Goal: Transaction & Acquisition: Purchase product/service

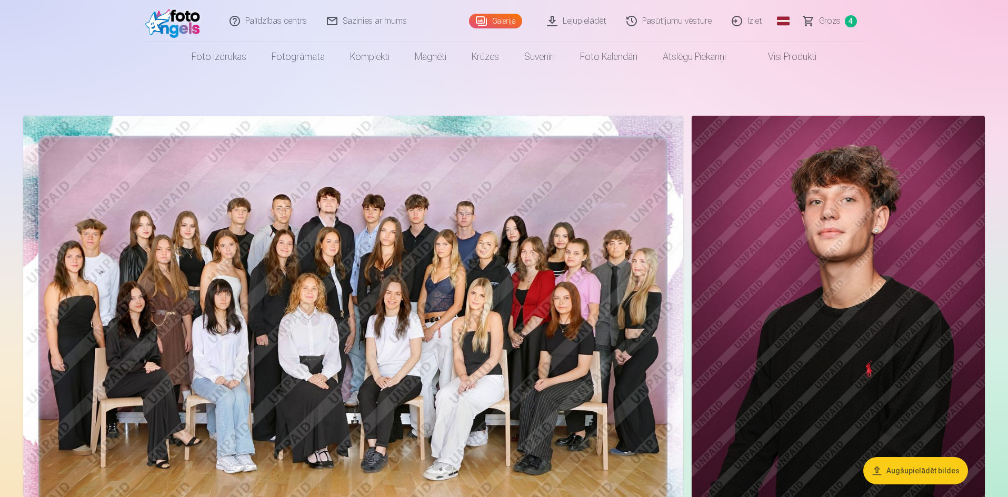
click at [841, 15] on link "Grozs 4" at bounding box center [830, 21] width 74 height 42
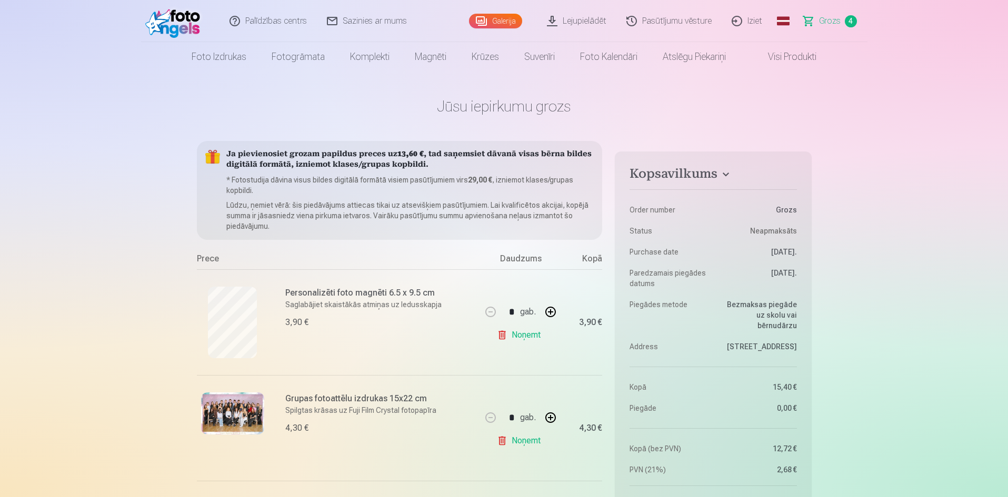
click at [793, 54] on link "Visi produkti" at bounding box center [783, 56] width 90 height 29
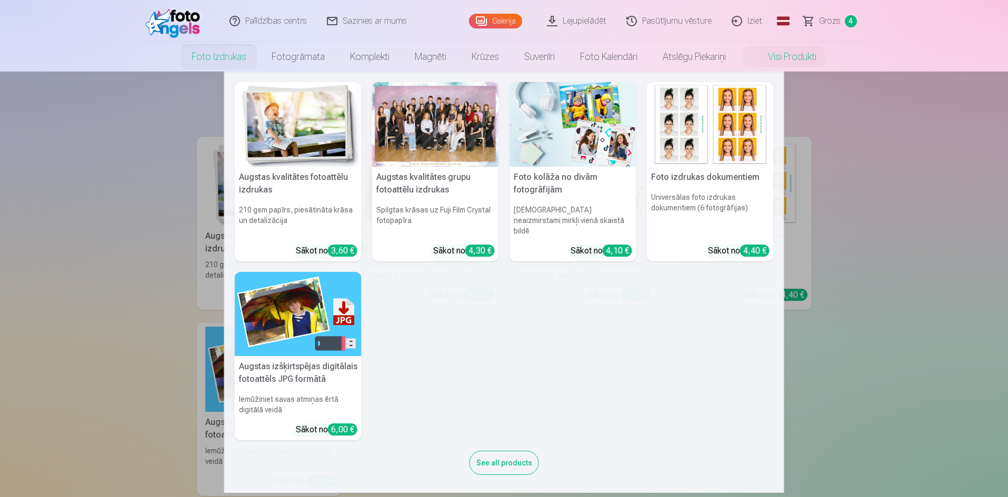
click at [215, 57] on link "Foto izdrukas" at bounding box center [219, 56] width 80 height 29
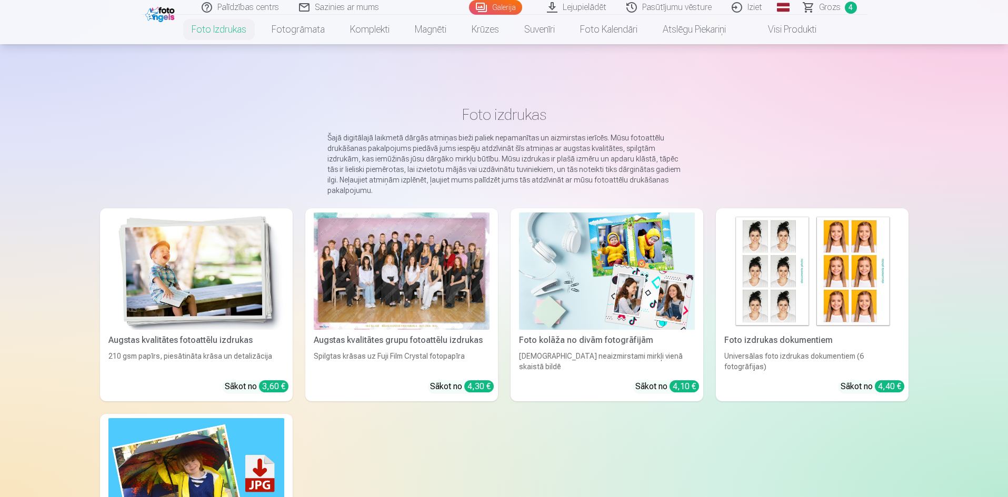
scroll to position [158, 0]
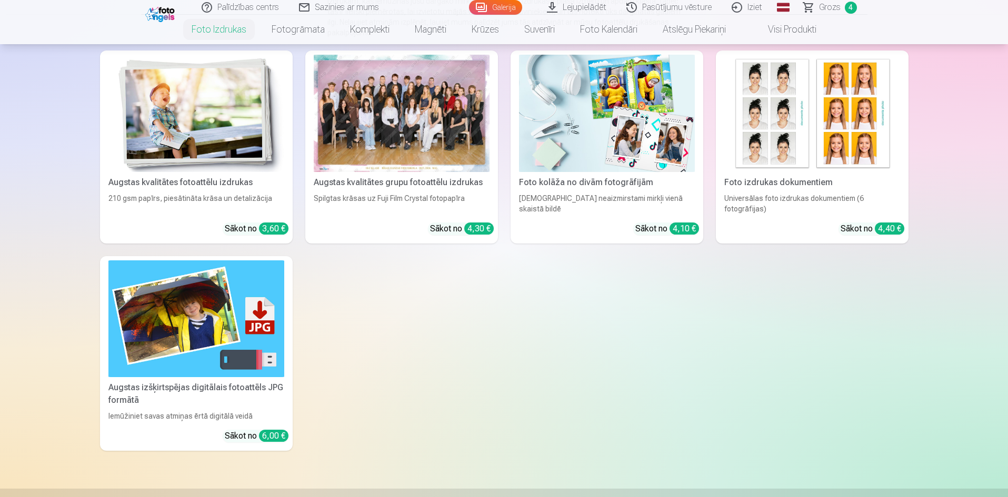
click at [192, 130] on img at bounding box center [196, 113] width 176 height 117
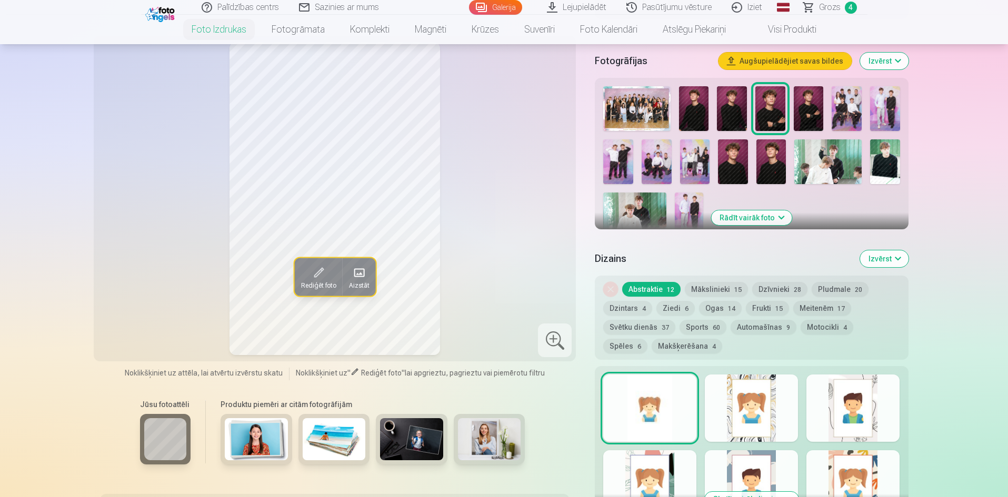
scroll to position [158, 0]
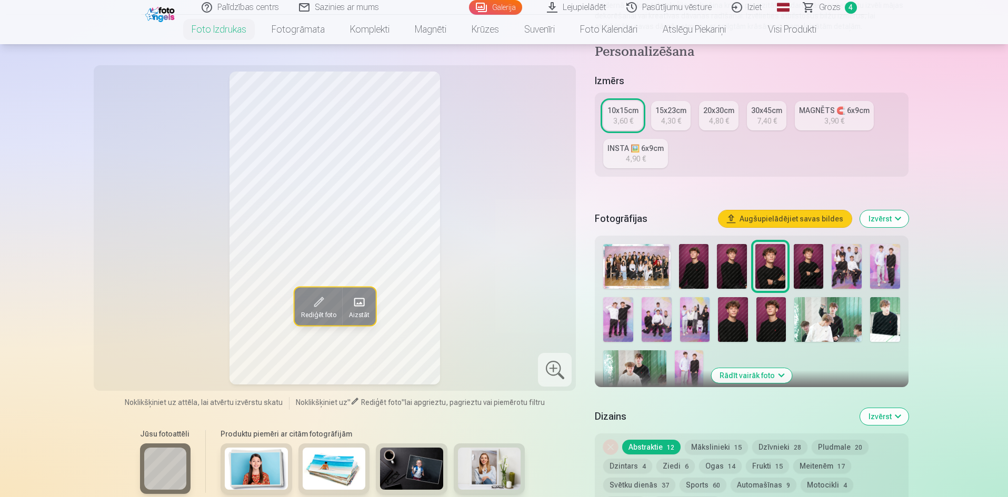
click at [693, 261] on img at bounding box center [694, 266] width 30 height 45
click at [723, 269] on img at bounding box center [732, 266] width 30 height 45
click at [766, 272] on img at bounding box center [770, 266] width 30 height 45
click at [807, 268] on img at bounding box center [808, 266] width 30 height 45
click at [729, 311] on img at bounding box center [733, 319] width 30 height 45
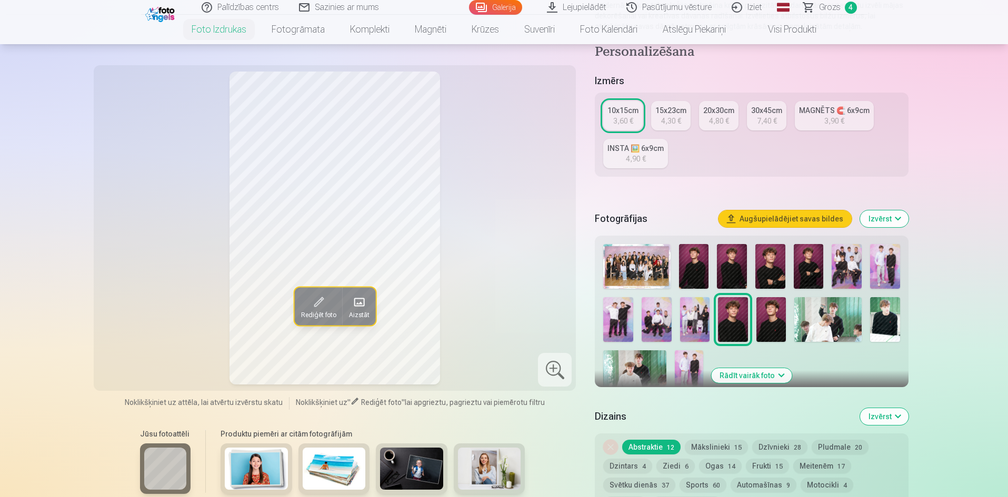
click at [768, 317] on img at bounding box center [771, 319] width 30 height 45
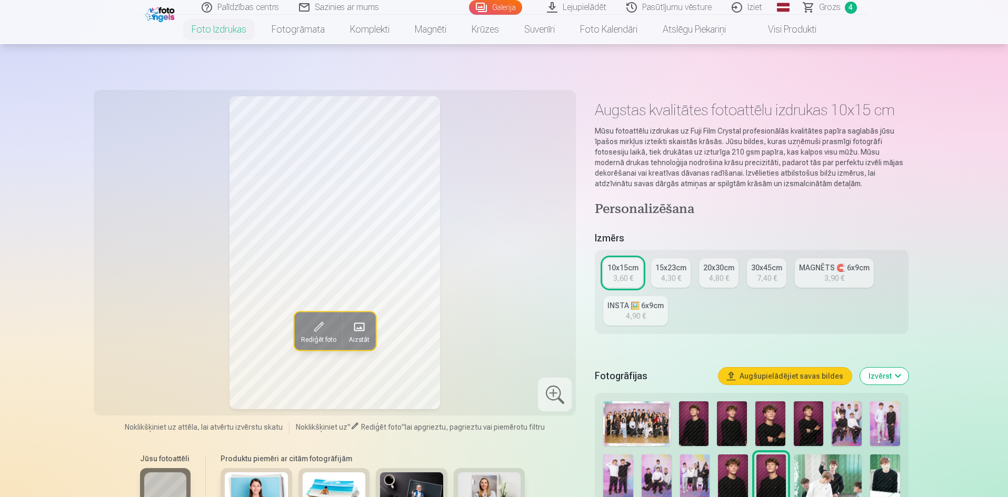
scroll to position [0, 0]
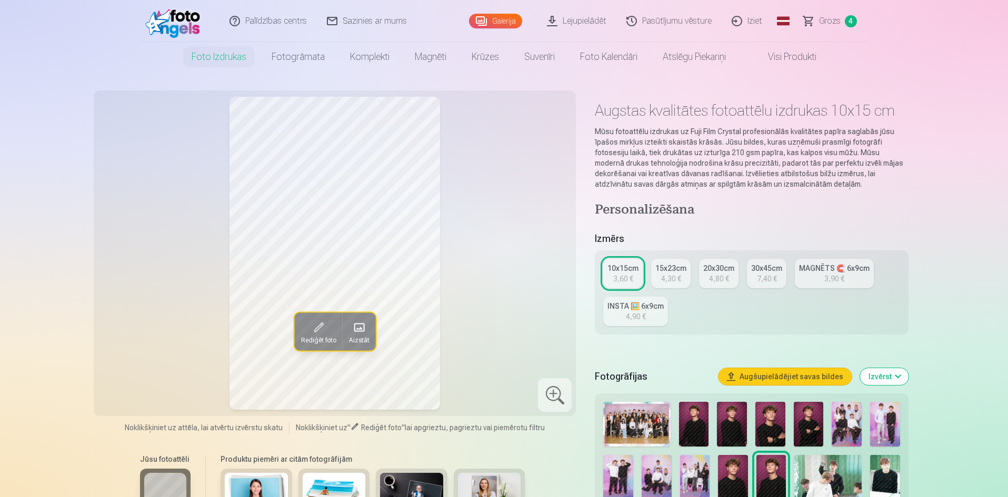
click at [618, 269] on div "10x15cm" at bounding box center [622, 268] width 31 height 11
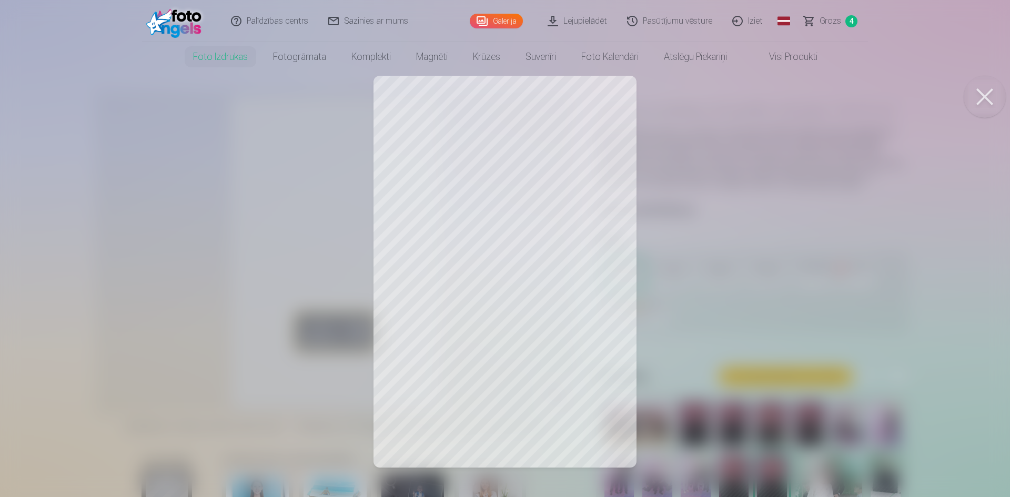
click at [972, 87] on button at bounding box center [985, 97] width 42 height 42
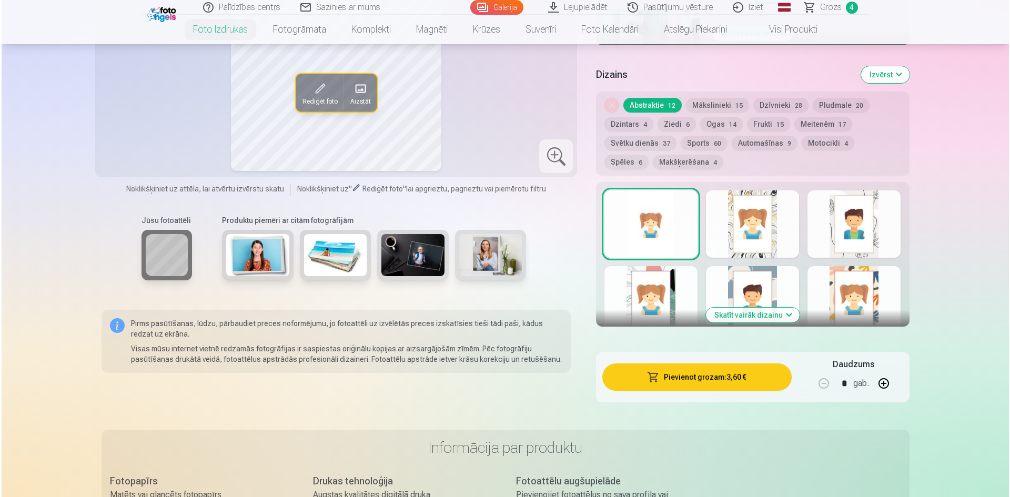
scroll to position [526, 0]
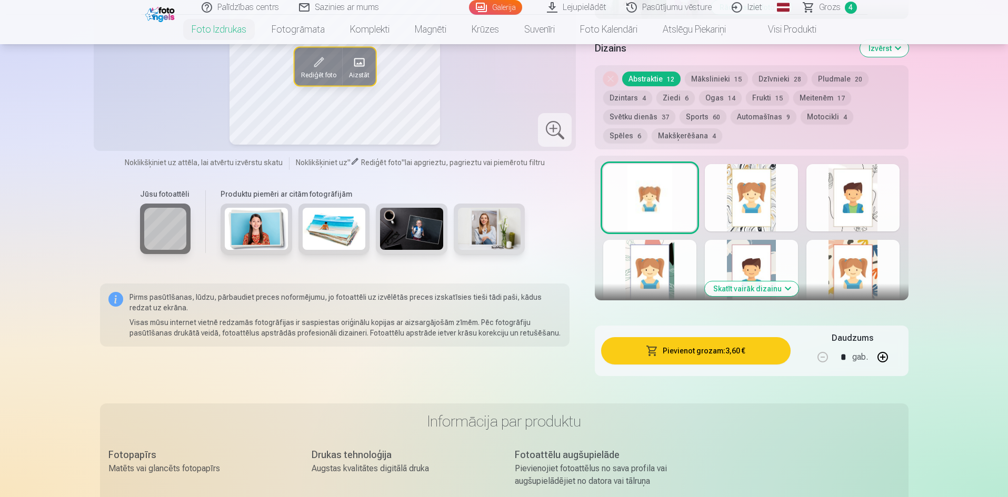
click at [729, 356] on button "Pievienot grozam : 3,60 €" at bounding box center [695, 350] width 189 height 27
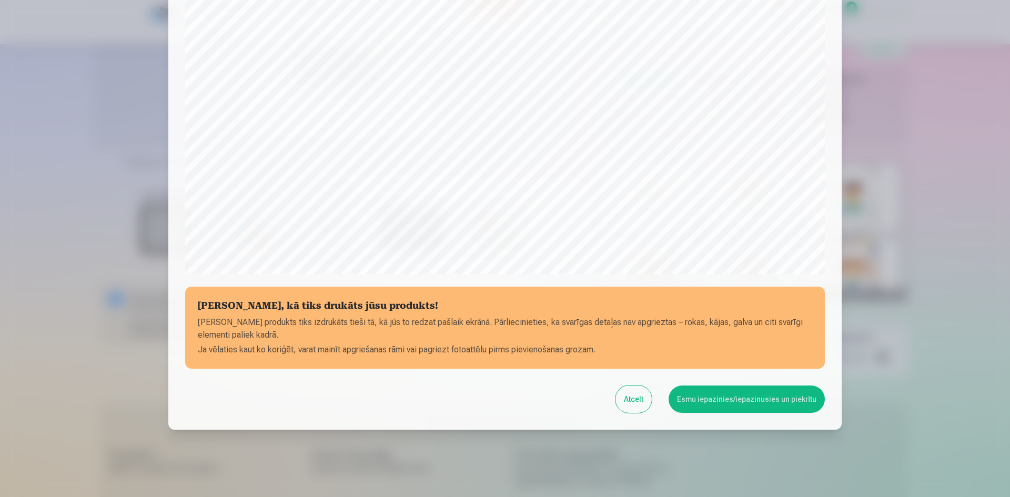
scroll to position [260, 0]
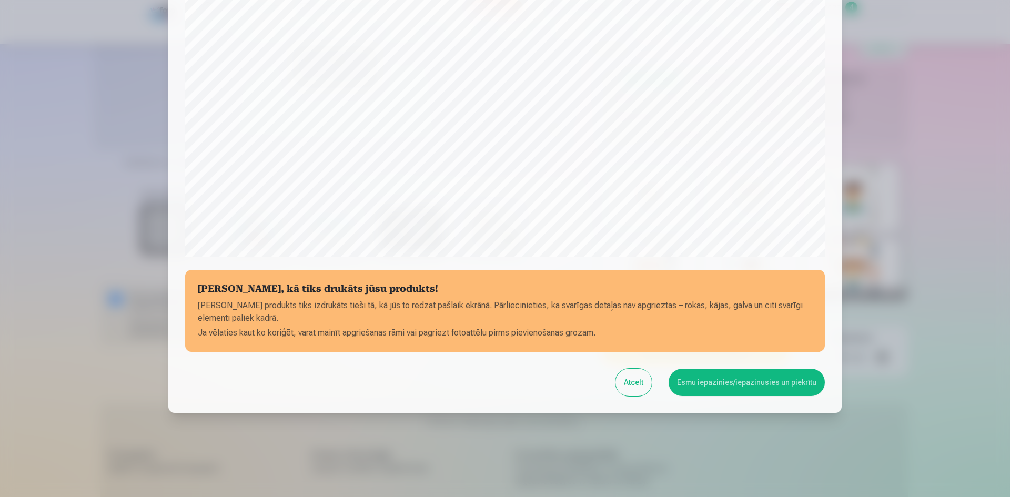
click at [773, 384] on button "Esmu iepazinies/iepazinusies un piekrītu" at bounding box center [747, 382] width 156 height 27
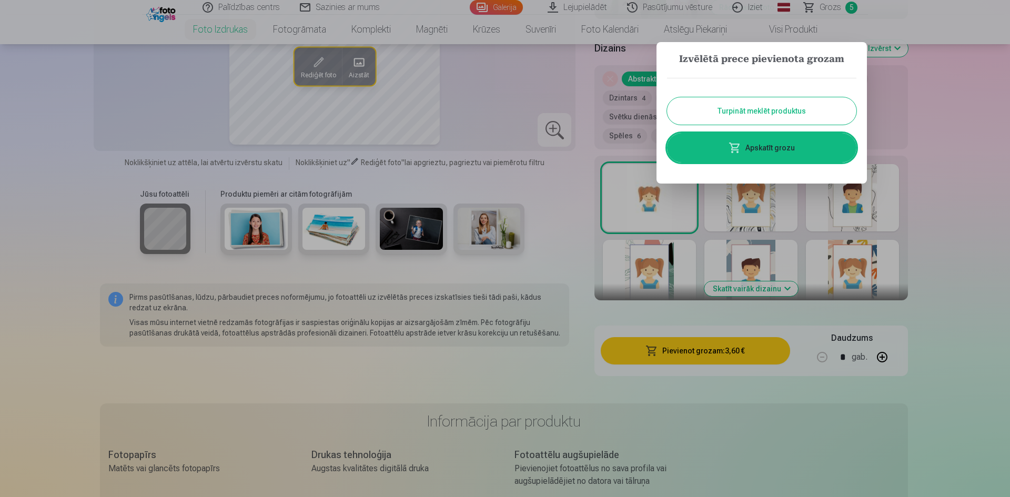
click at [778, 154] on link "Apskatīt grozu" at bounding box center [761, 147] width 189 height 29
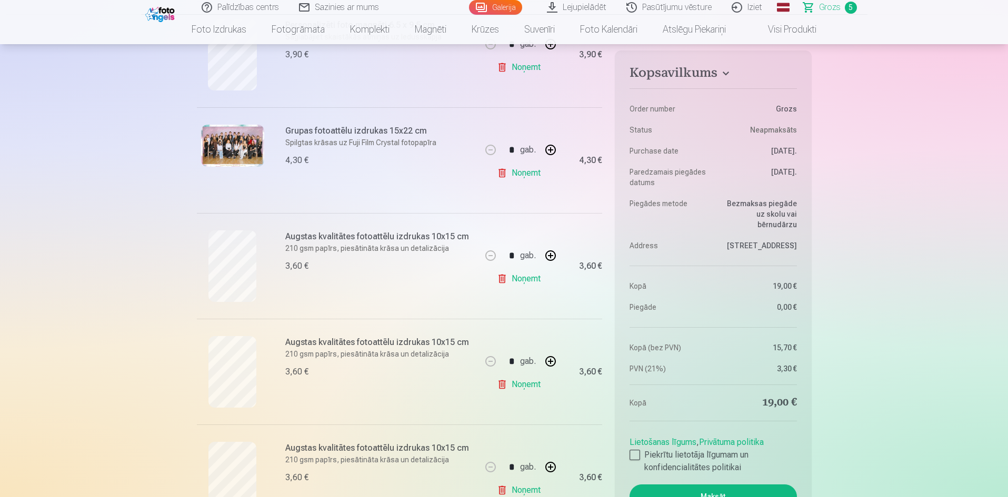
scroll to position [263, 0]
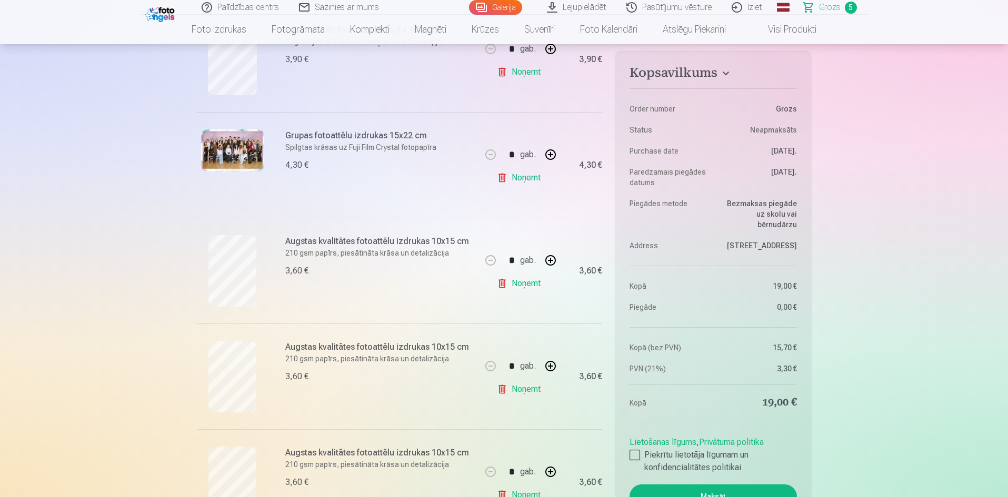
click at [555, 150] on button "button" at bounding box center [550, 154] width 25 height 25
type input "*"
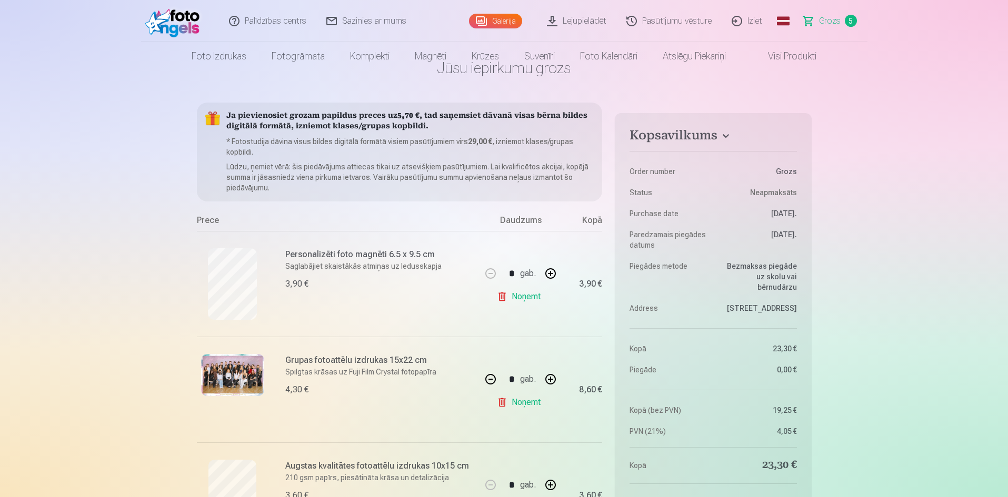
scroll to position [0, 0]
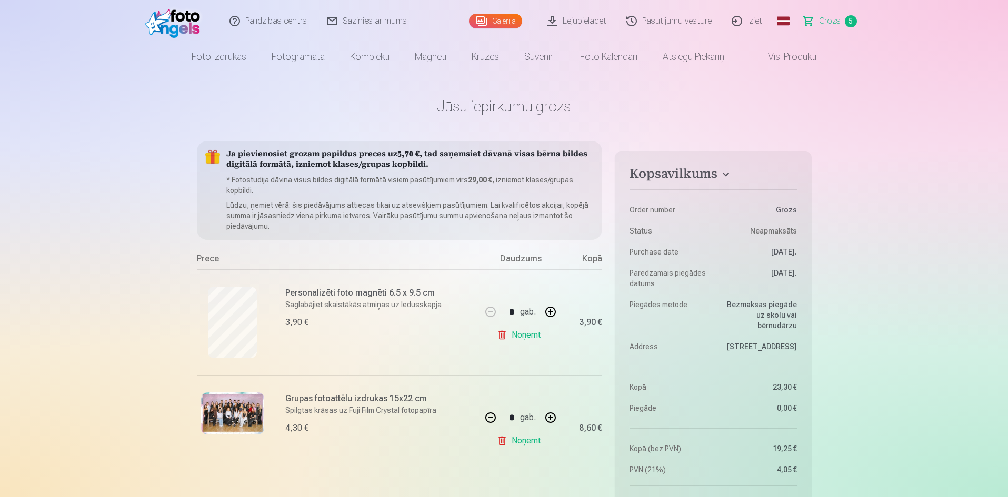
click at [776, 59] on link "Visi produkti" at bounding box center [783, 56] width 90 height 29
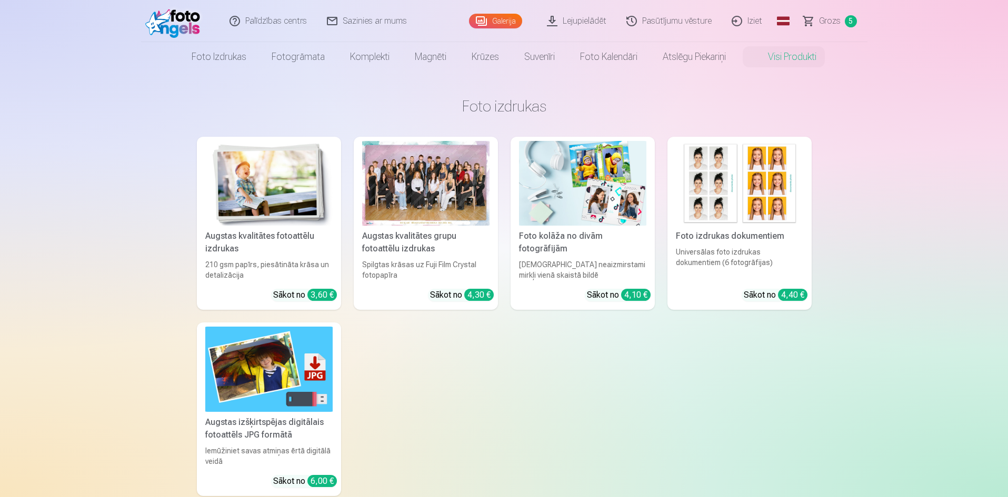
click at [228, 169] on img at bounding box center [268, 183] width 127 height 85
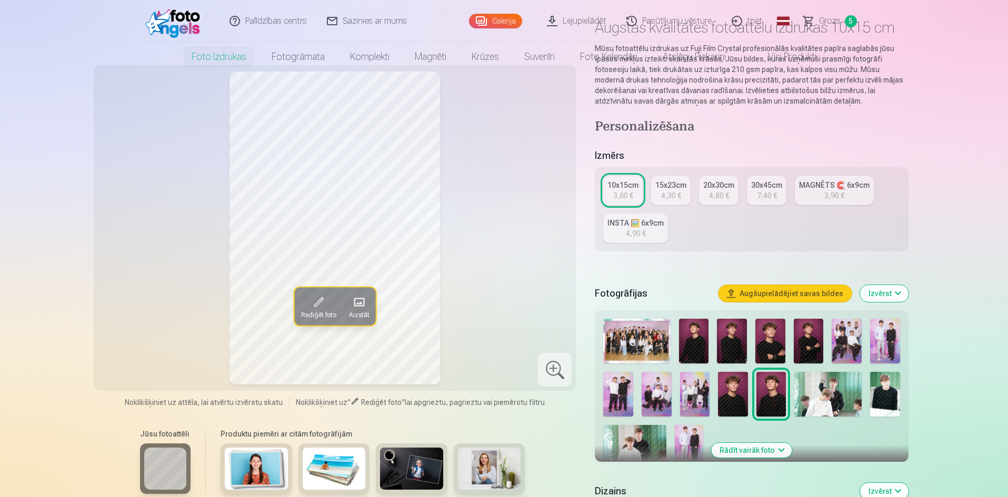
scroll to position [158, 0]
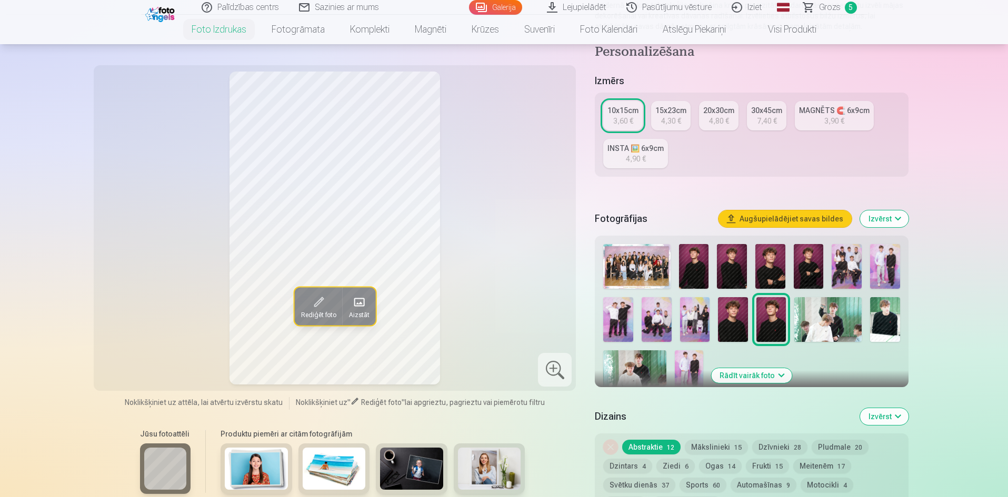
click at [623, 317] on img at bounding box center [618, 319] width 30 height 45
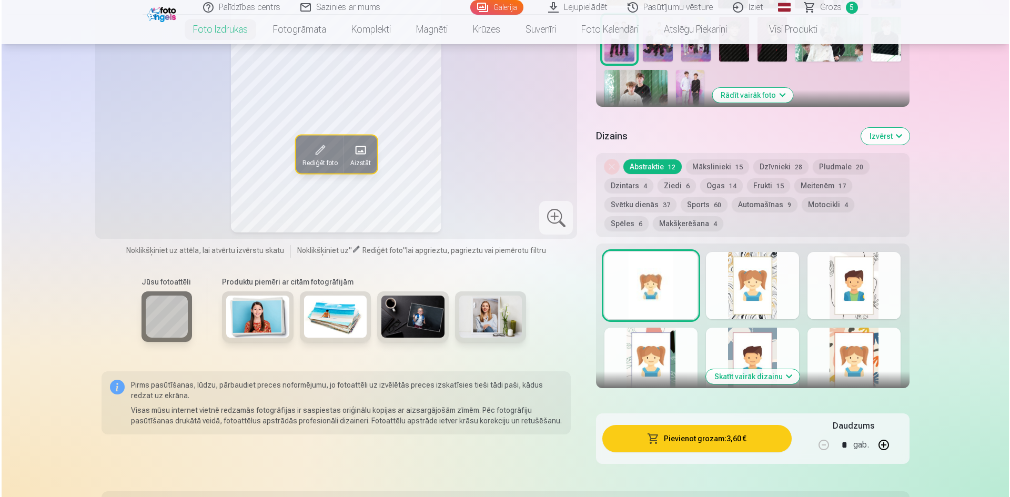
scroll to position [526, 0]
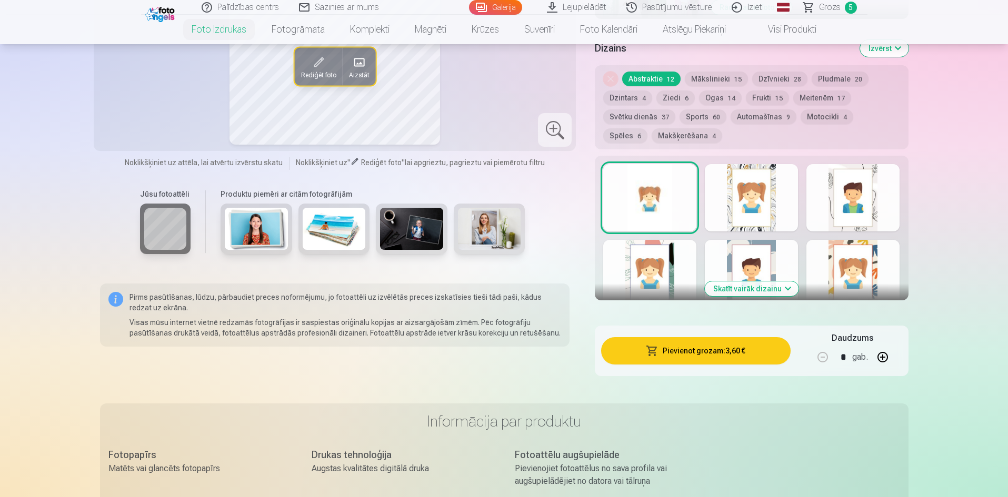
click at [719, 360] on button "Pievienot grozam : 3,60 €" at bounding box center [695, 350] width 189 height 27
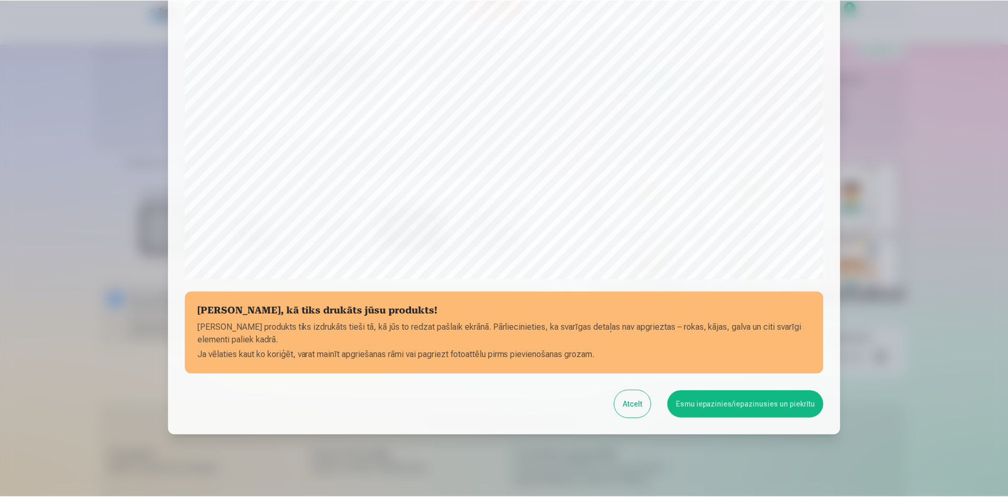
scroll to position [260, 0]
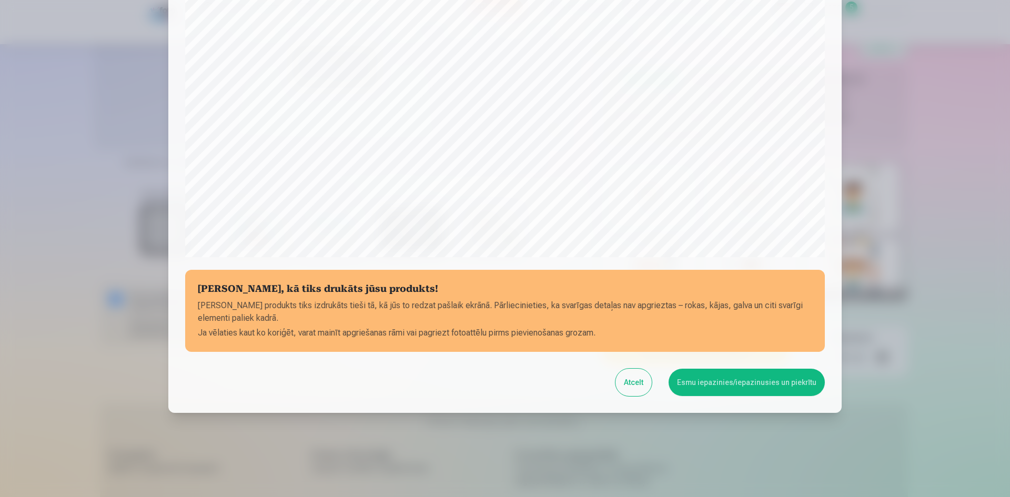
click at [731, 387] on button "Esmu iepazinies/iepazinusies un piekrītu" at bounding box center [747, 382] width 156 height 27
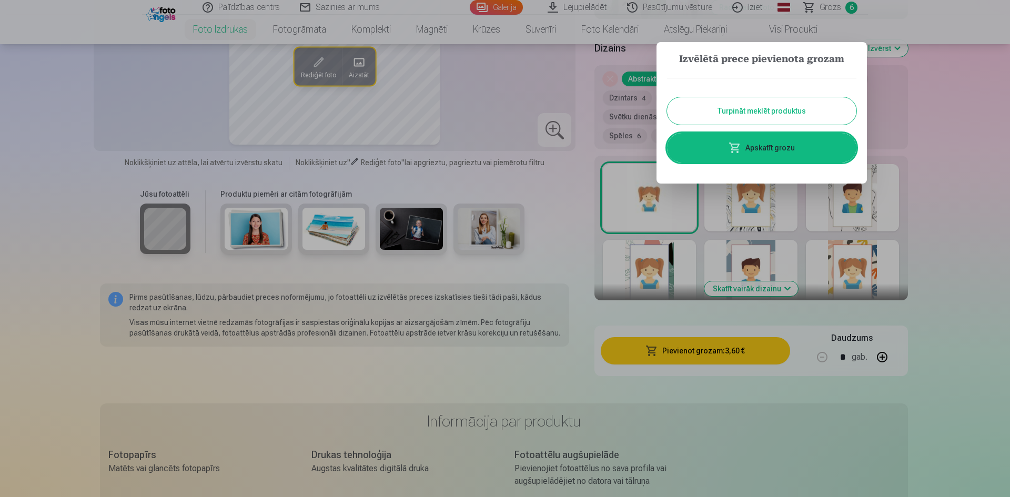
click at [747, 113] on button "Turpināt meklēt produktus" at bounding box center [761, 110] width 189 height 27
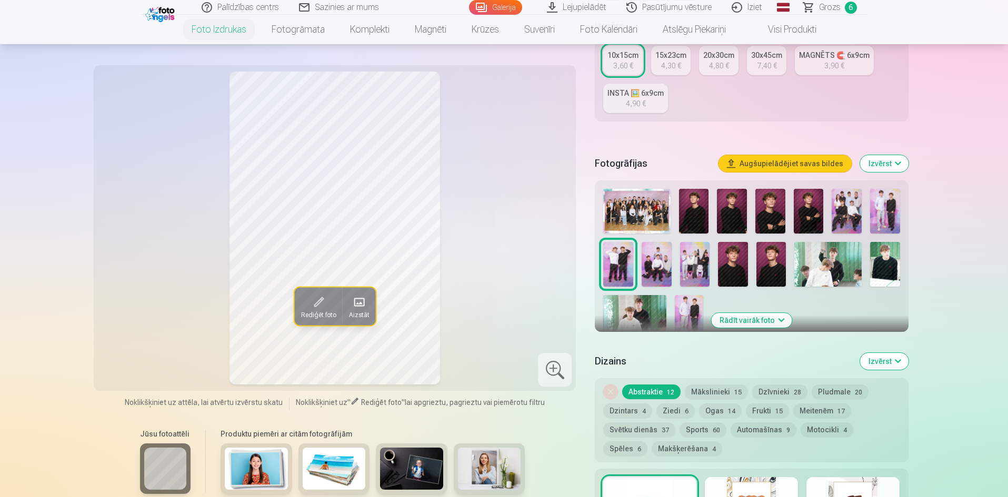
scroll to position [210, 0]
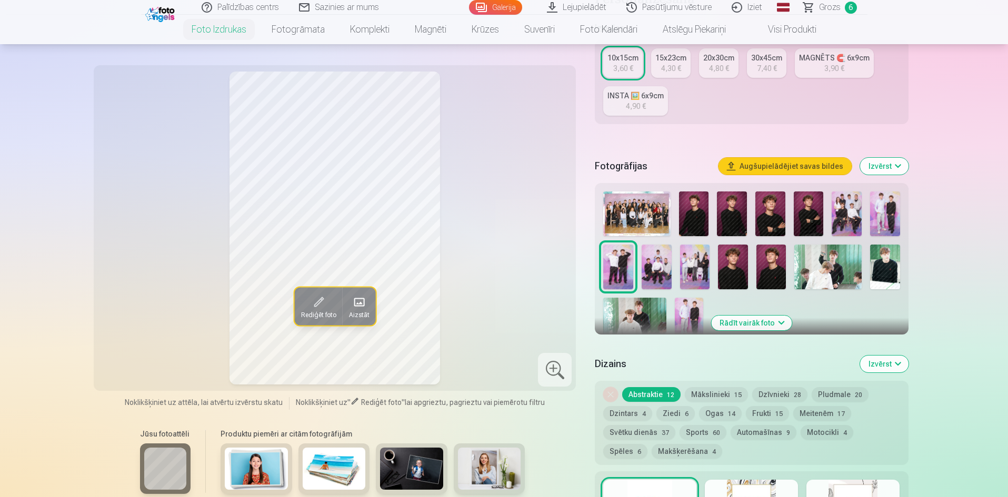
click at [743, 268] on img at bounding box center [733, 267] width 30 height 45
click at [809, 218] on img at bounding box center [808, 214] width 30 height 45
click at [762, 212] on img at bounding box center [770, 214] width 30 height 45
click at [728, 213] on img at bounding box center [732, 214] width 30 height 45
click at [683, 216] on img at bounding box center [694, 214] width 30 height 45
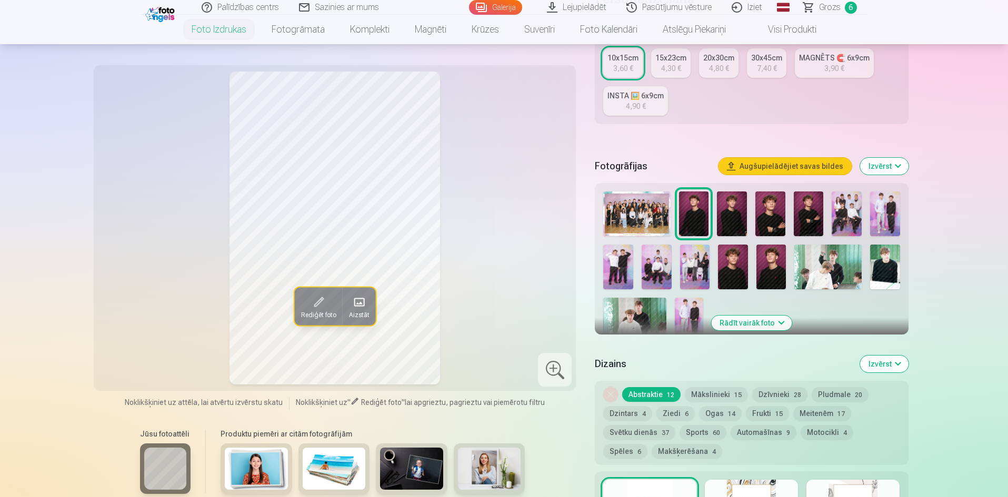
click at [774, 260] on img at bounding box center [771, 267] width 30 height 45
click at [687, 218] on img at bounding box center [694, 214] width 30 height 45
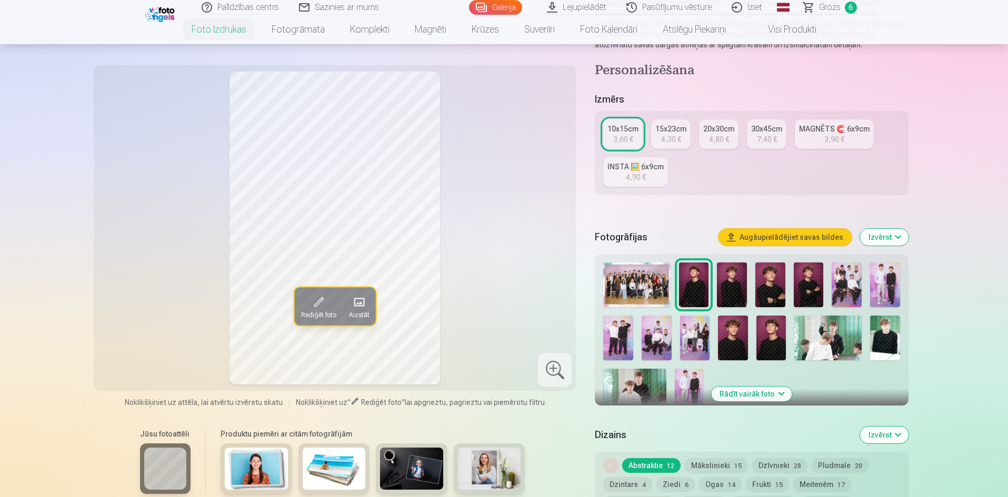
scroll to position [158, 0]
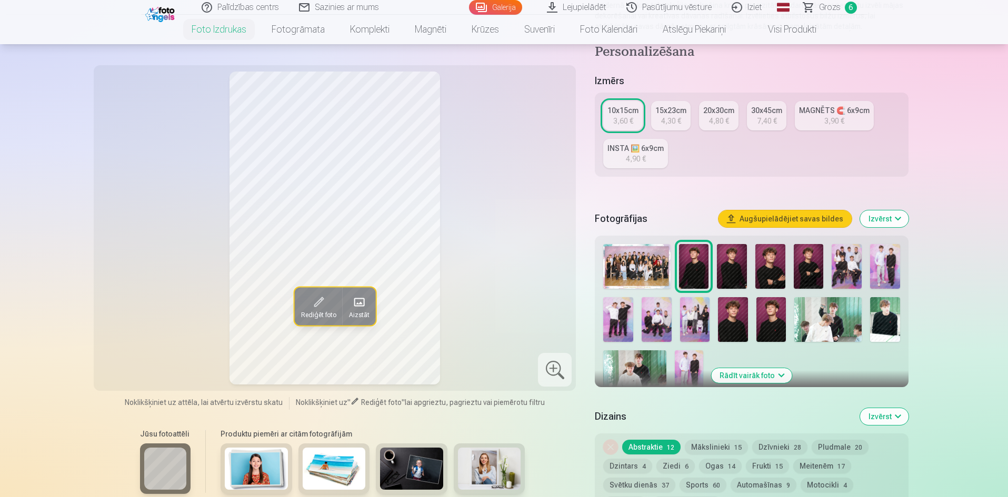
click at [806, 272] on img at bounding box center [808, 266] width 30 height 45
click at [767, 275] on img at bounding box center [770, 266] width 30 height 45
click at [719, 271] on img at bounding box center [732, 266] width 30 height 45
click at [688, 270] on img at bounding box center [694, 266] width 30 height 45
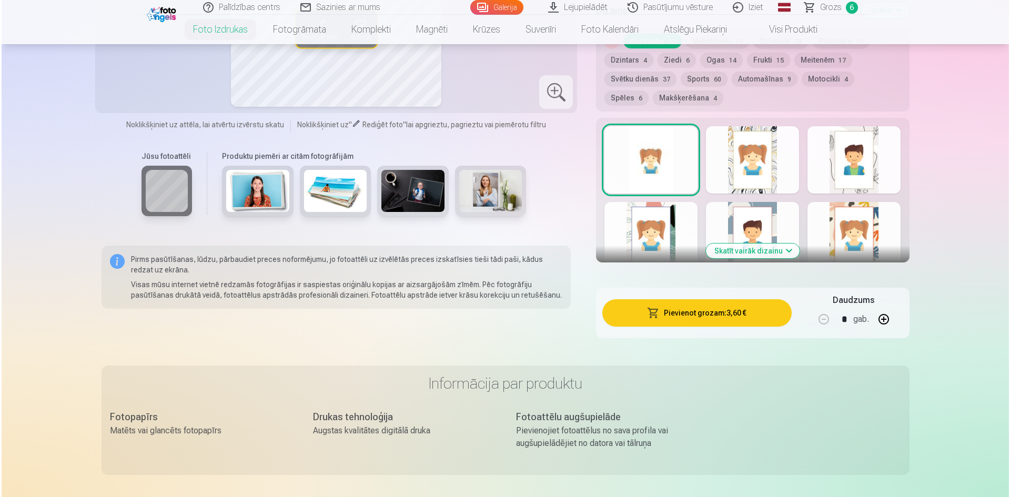
scroll to position [579, 0]
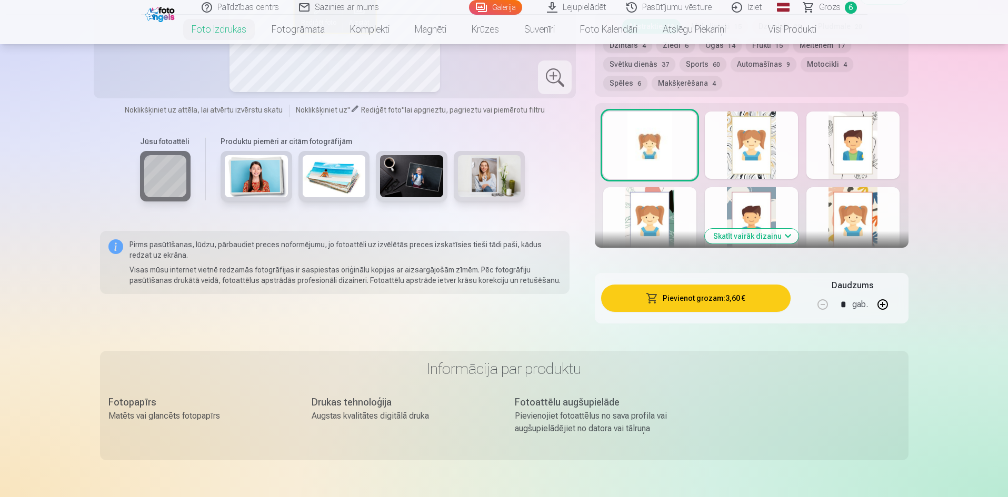
click at [702, 304] on button "Pievienot grozam : 3,60 €" at bounding box center [695, 298] width 189 height 27
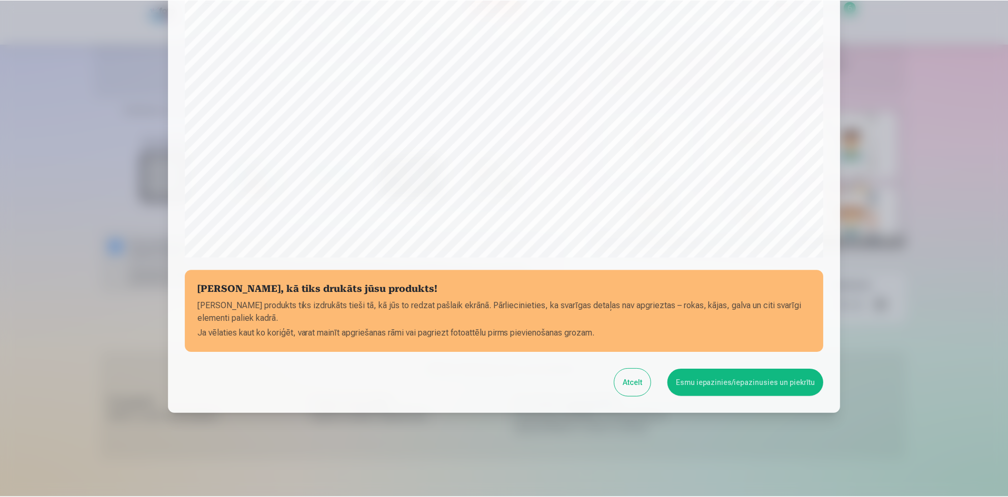
scroll to position [260, 0]
click at [757, 378] on button "Esmu iepazinies/iepazinusies un piekrītu" at bounding box center [747, 382] width 156 height 27
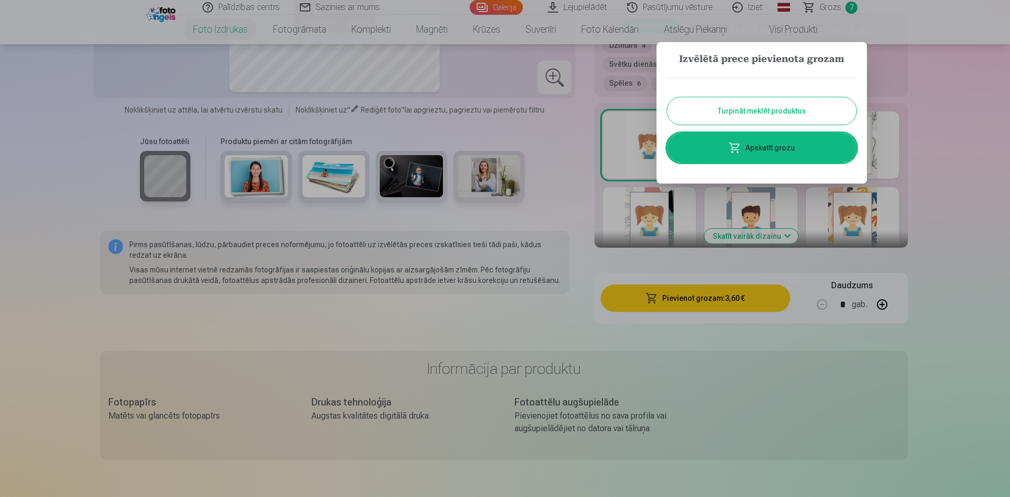
click at [738, 115] on button "Turpināt meklēt produktus" at bounding box center [761, 110] width 189 height 27
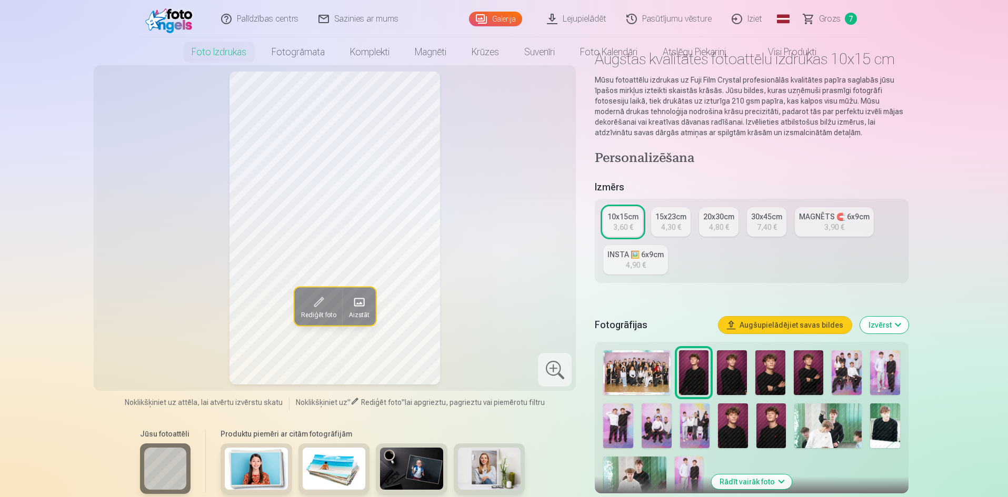
scroll to position [0, 0]
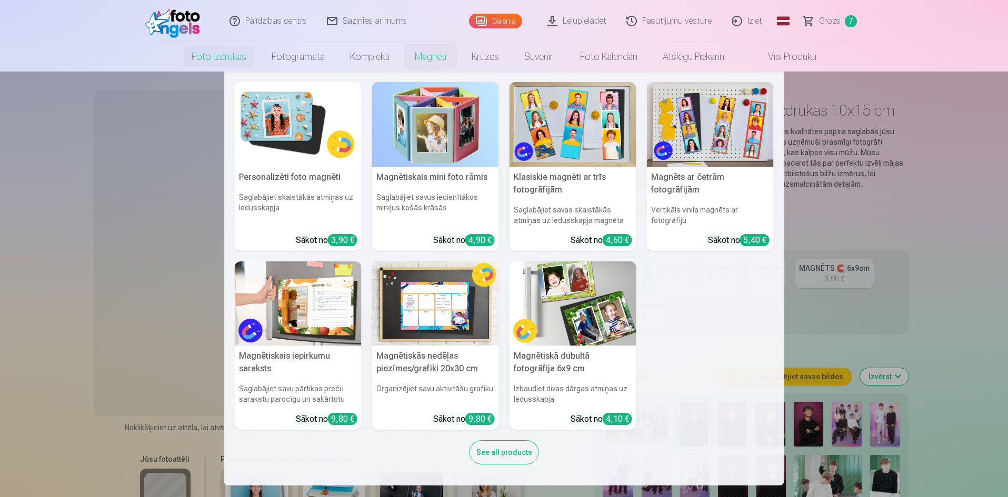
click at [428, 52] on link "Magnēti" at bounding box center [430, 56] width 57 height 29
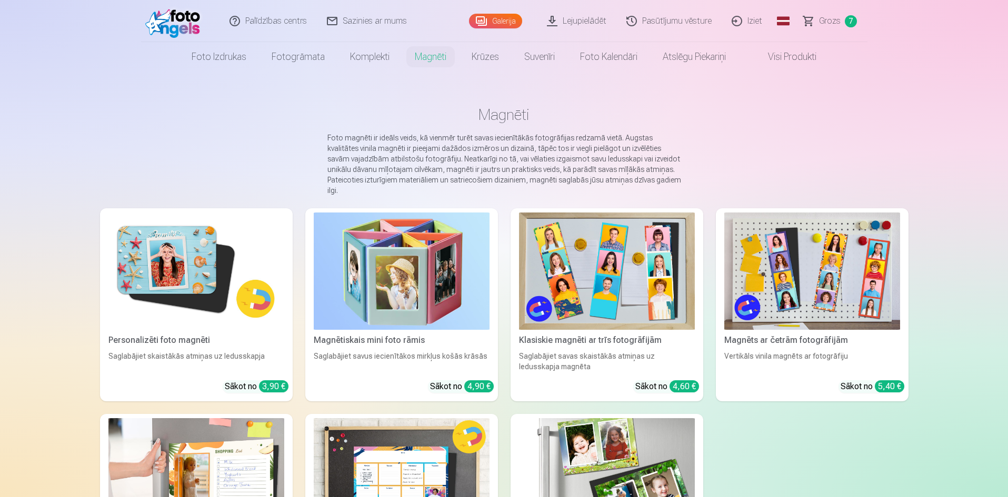
click at [178, 287] on img at bounding box center [196, 271] width 176 height 117
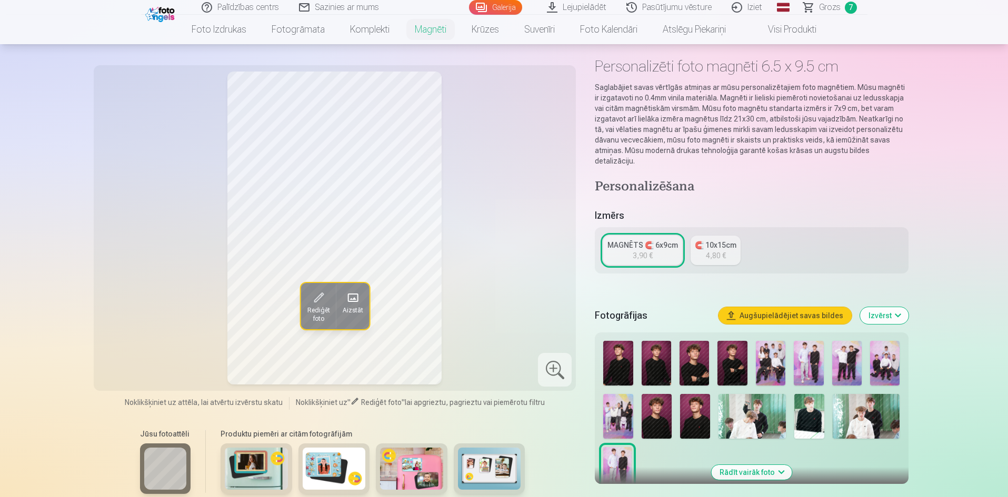
scroll to position [105, 0]
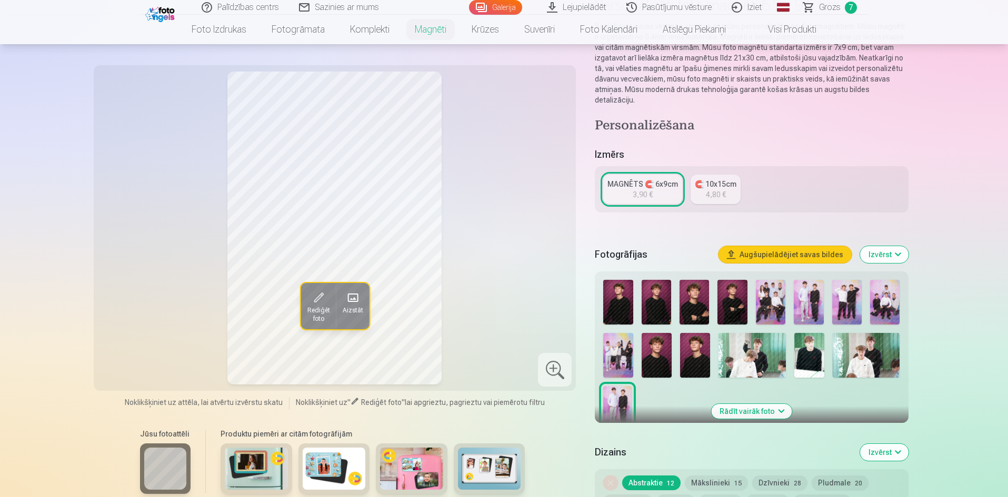
click at [700, 291] on img at bounding box center [693, 302] width 29 height 45
click at [721, 287] on img at bounding box center [731, 302] width 29 height 45
click at [696, 333] on img at bounding box center [695, 355] width 30 height 45
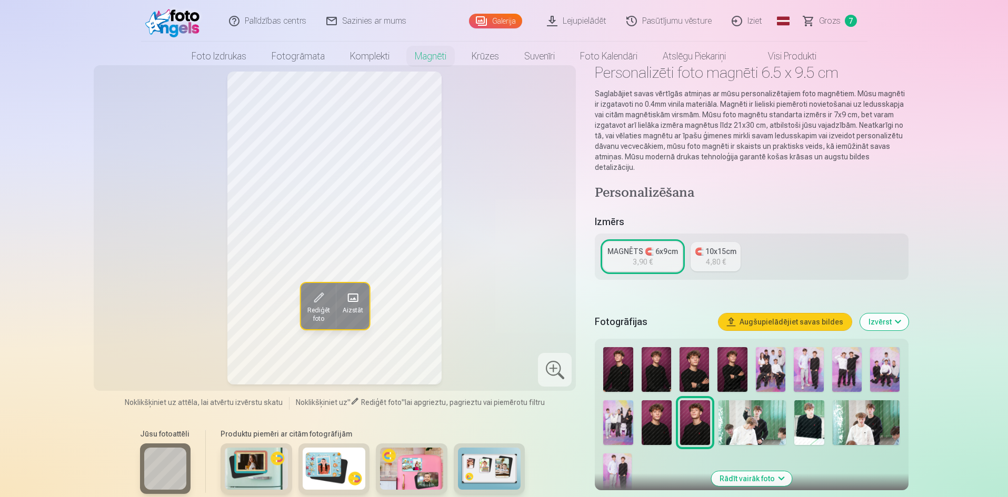
scroll to position [0, 0]
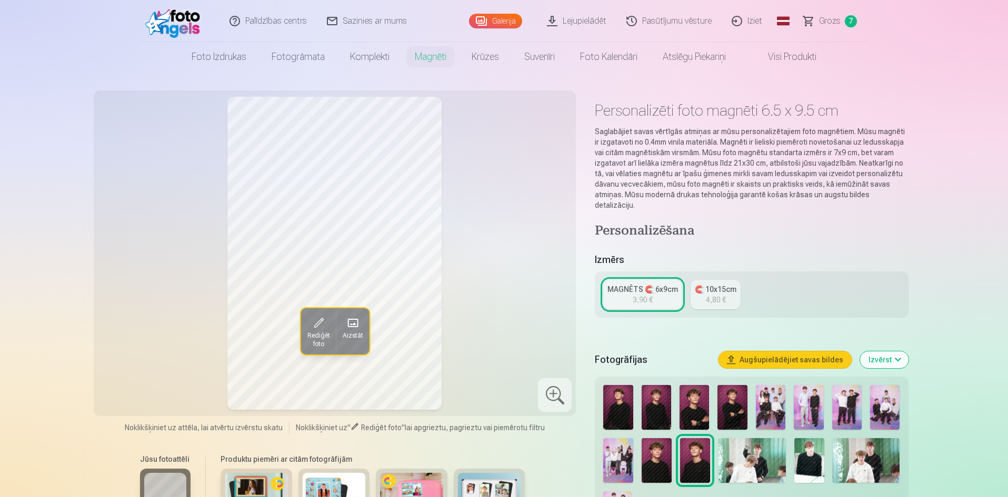
click at [826, 15] on span "Grozs" at bounding box center [830, 21] width 22 height 13
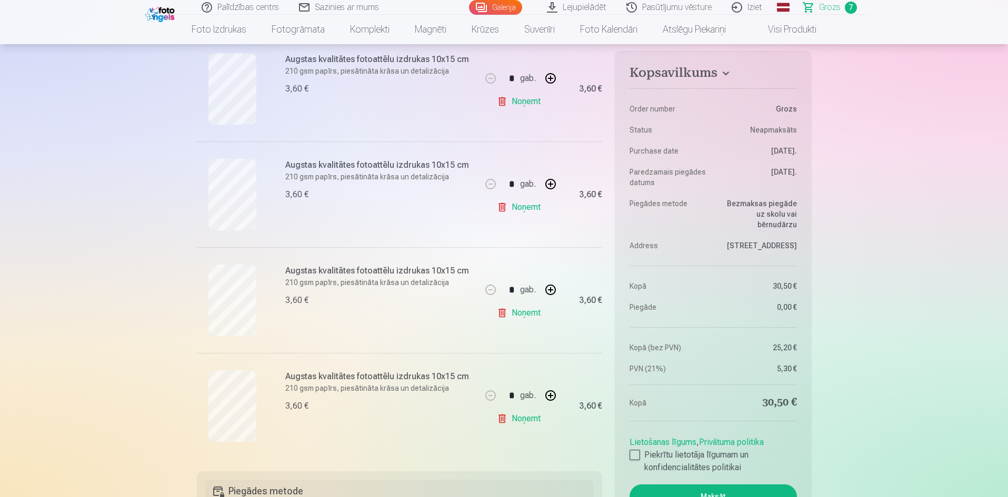
scroll to position [631, 0]
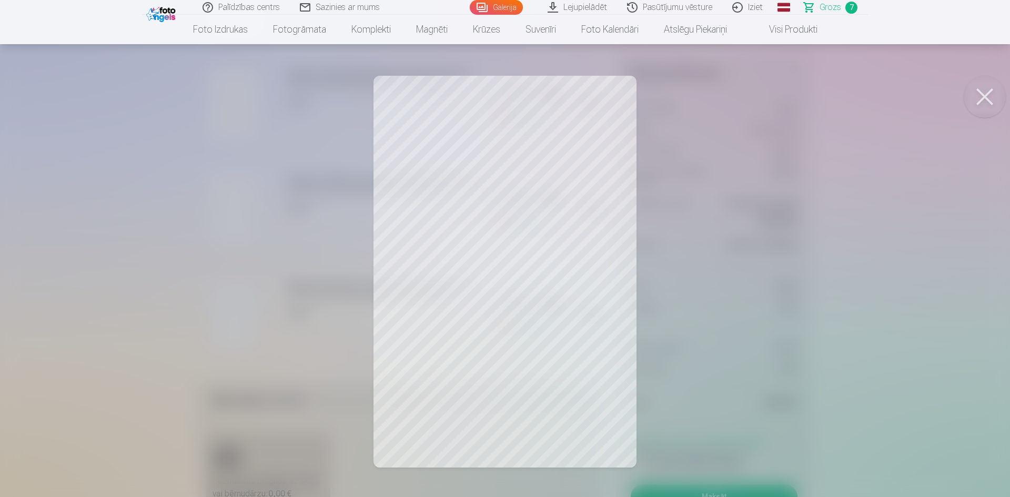
click at [985, 98] on button at bounding box center [985, 97] width 42 height 42
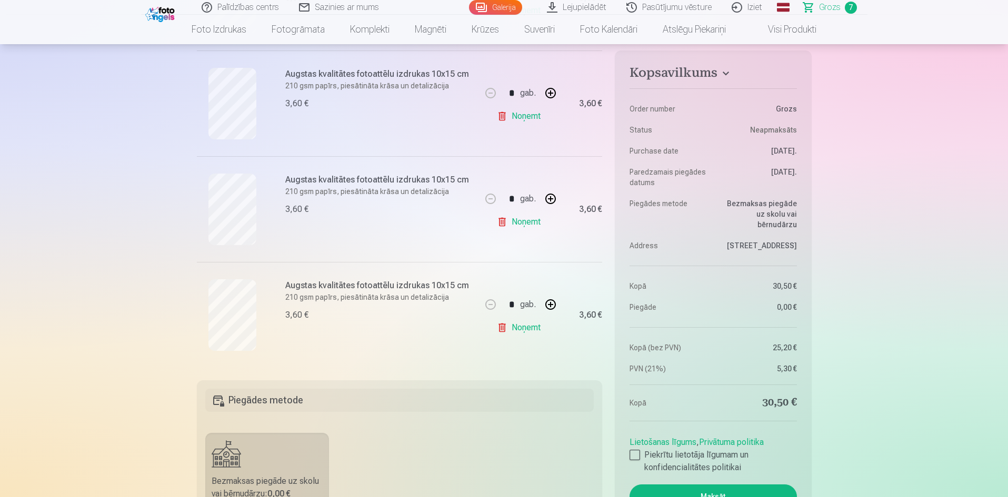
click at [522, 328] on link "Noņemt" at bounding box center [521, 327] width 48 height 21
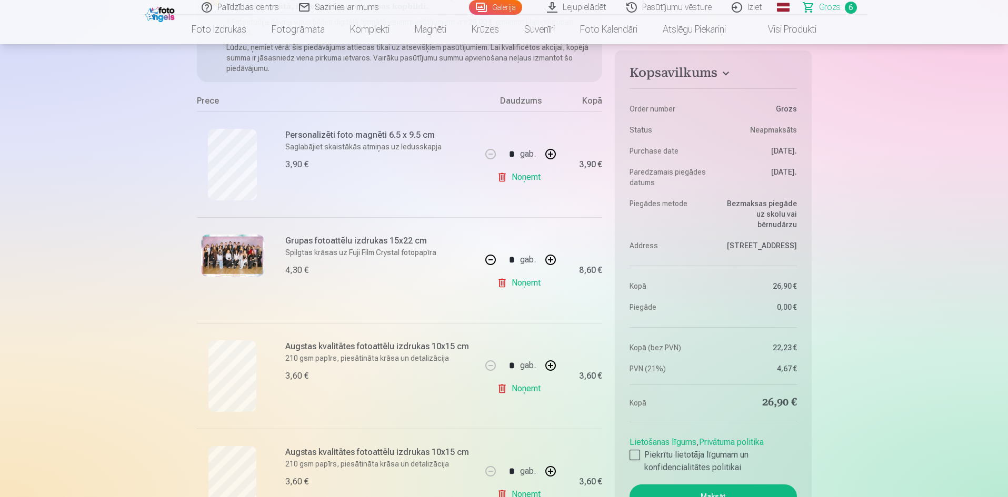
scroll to position [53, 0]
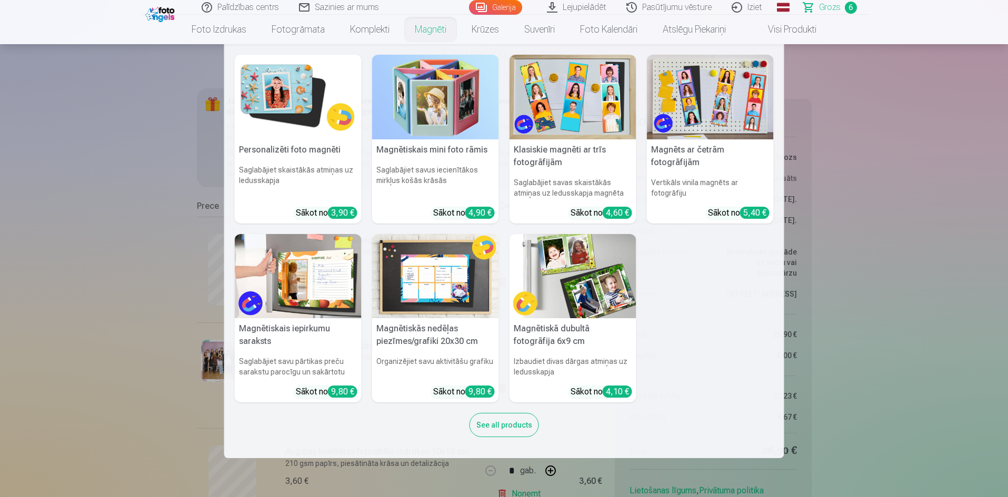
click at [426, 31] on link "Magnēti" at bounding box center [430, 29] width 57 height 29
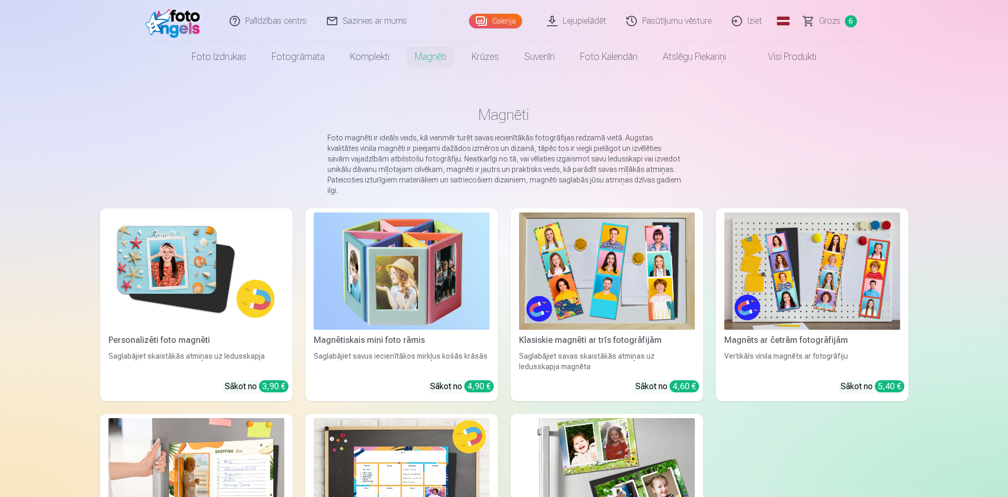
click at [183, 264] on img at bounding box center [196, 271] width 176 height 117
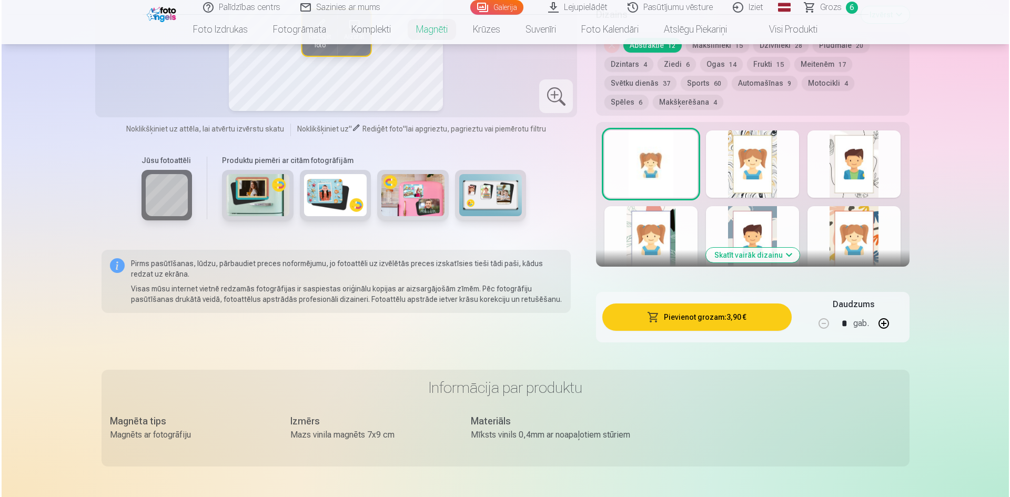
scroll to position [631, 0]
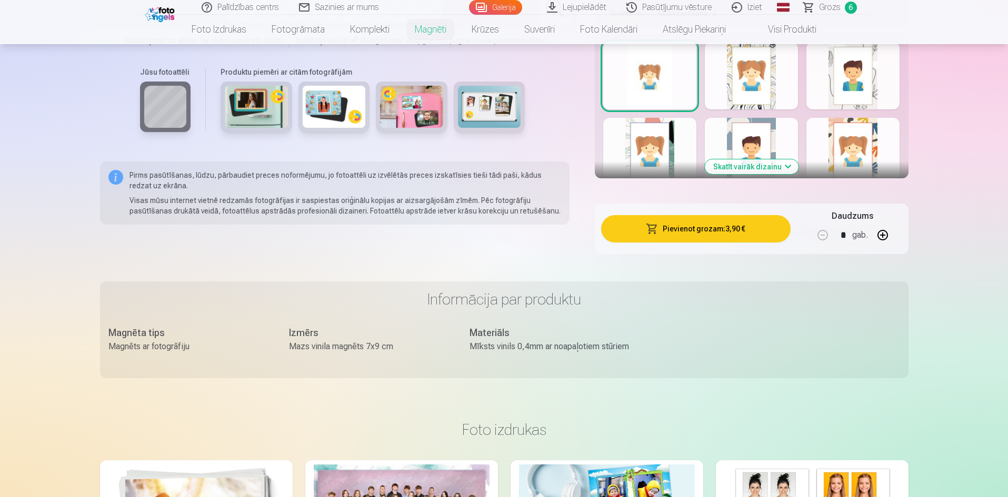
click at [699, 223] on button "Pievienot grozam : 3,90 €" at bounding box center [695, 228] width 189 height 27
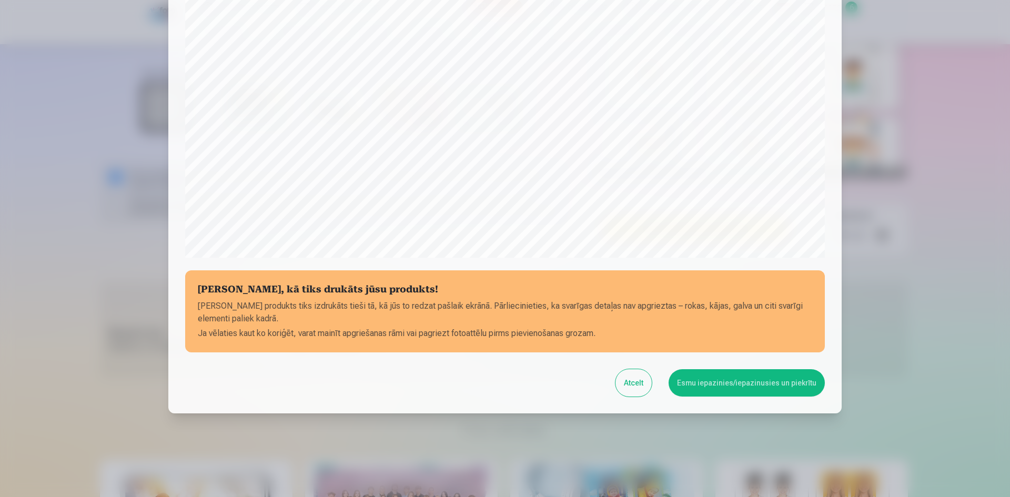
scroll to position [260, 0]
click at [743, 384] on button "Esmu iepazinies/iepazinusies un piekrītu" at bounding box center [747, 382] width 156 height 27
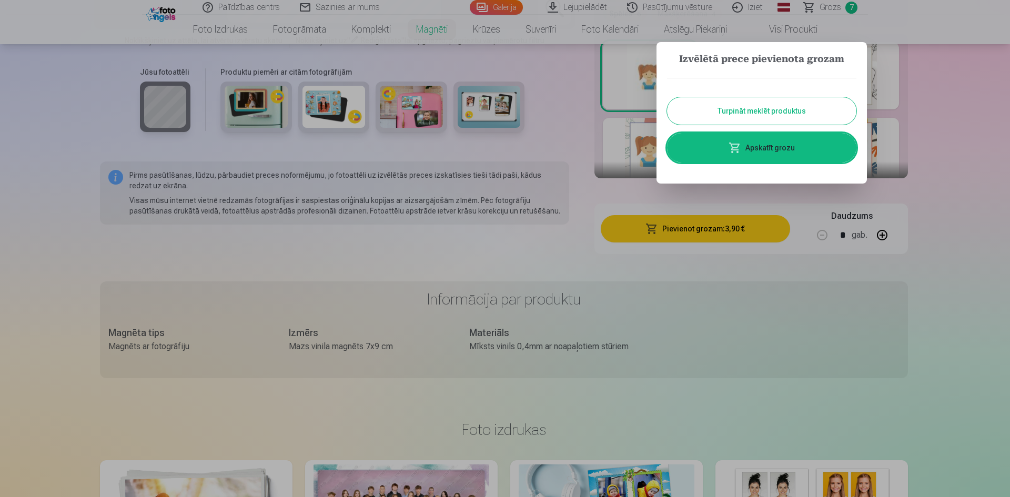
click at [757, 140] on link "Apskatīt grozu" at bounding box center [761, 147] width 189 height 29
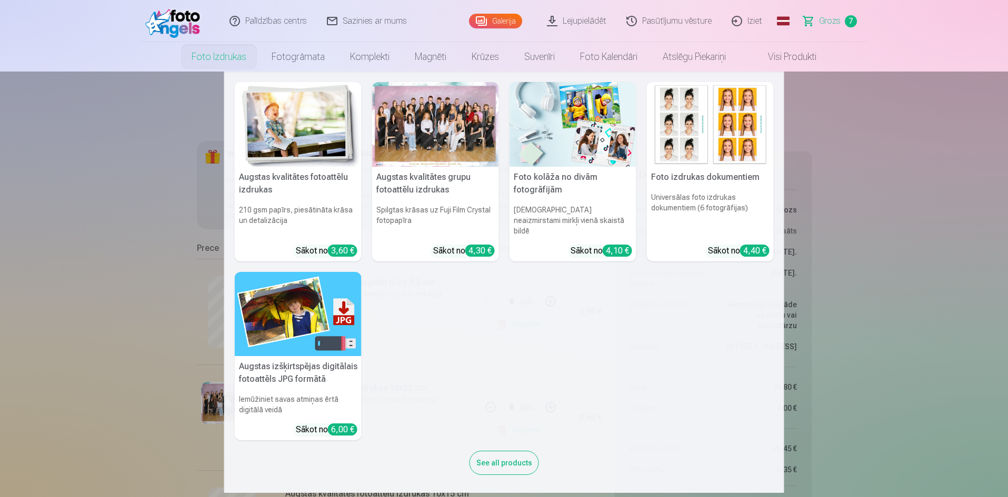
click at [218, 57] on link "Foto izdrukas" at bounding box center [219, 56] width 80 height 29
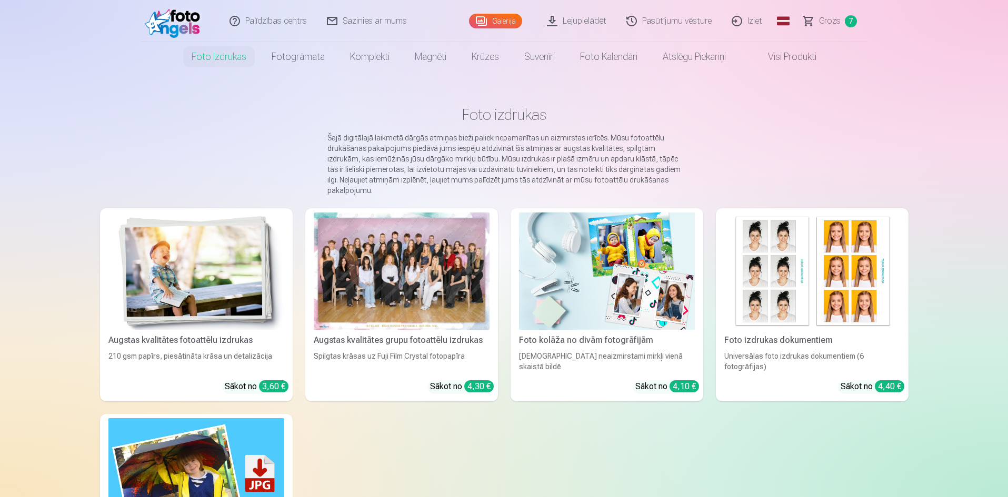
click at [156, 281] on img at bounding box center [196, 271] width 176 height 117
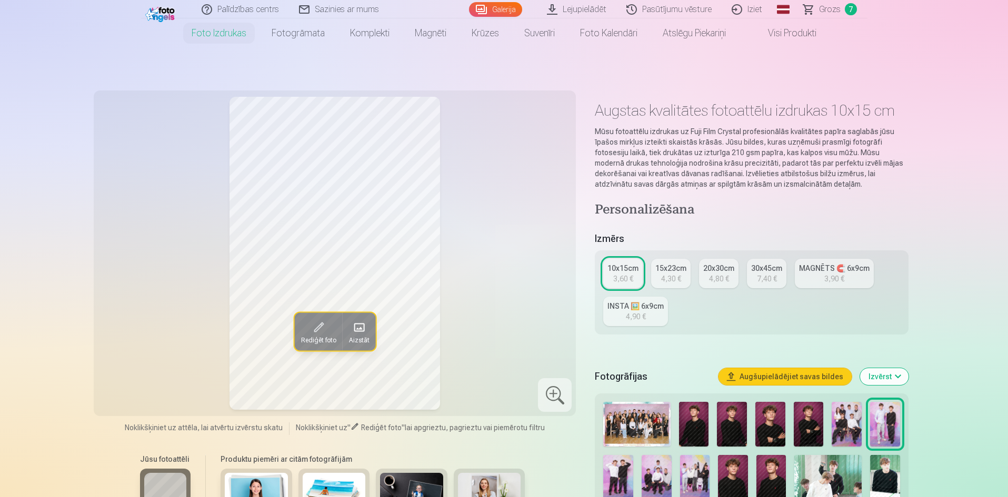
scroll to position [158, 0]
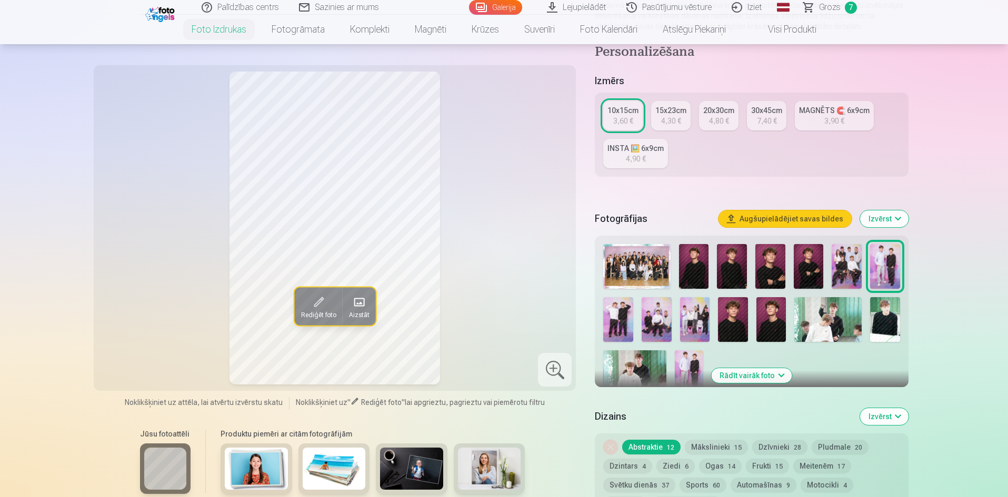
click at [763, 324] on img at bounding box center [771, 319] width 30 height 45
click at [734, 323] on img at bounding box center [733, 319] width 30 height 45
click at [814, 263] on img at bounding box center [808, 266] width 30 height 45
click at [731, 315] on img at bounding box center [733, 319] width 30 height 45
click at [772, 268] on img at bounding box center [770, 266] width 30 height 45
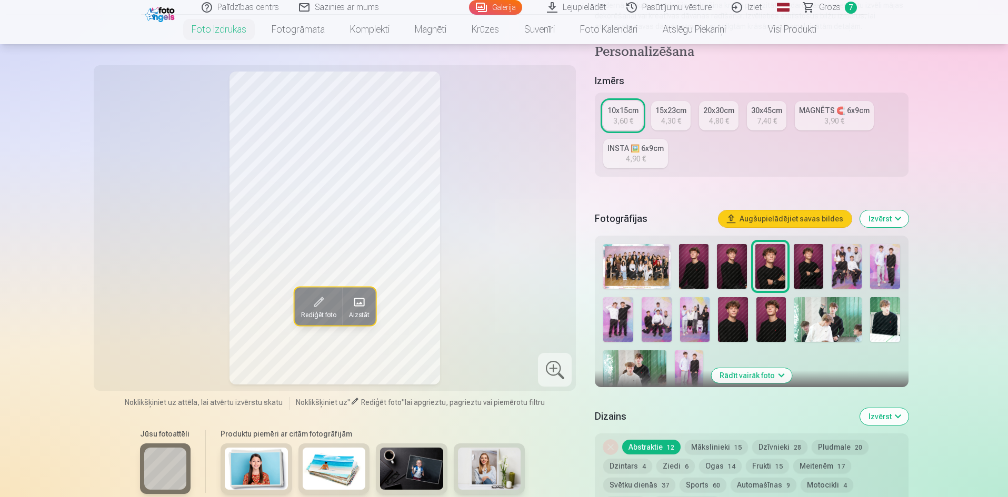
click at [724, 270] on img at bounding box center [732, 266] width 30 height 45
click at [696, 269] on img at bounding box center [694, 266] width 30 height 45
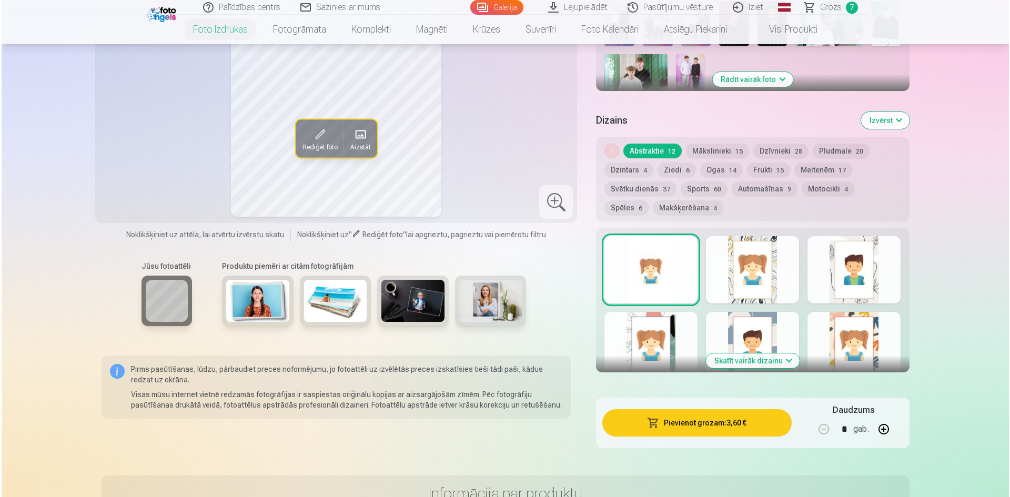
scroll to position [631, 0]
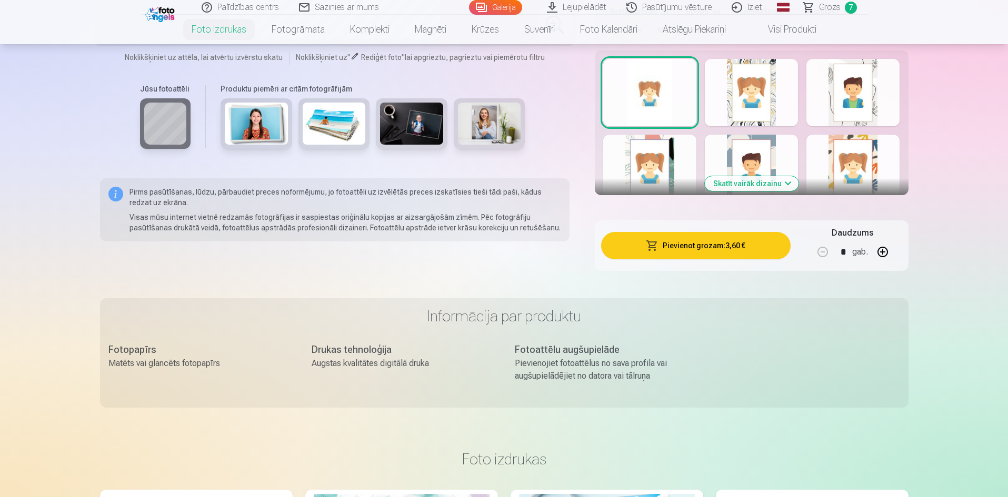
click at [718, 246] on button "Pievienot grozam : 3,60 €" at bounding box center [695, 245] width 189 height 27
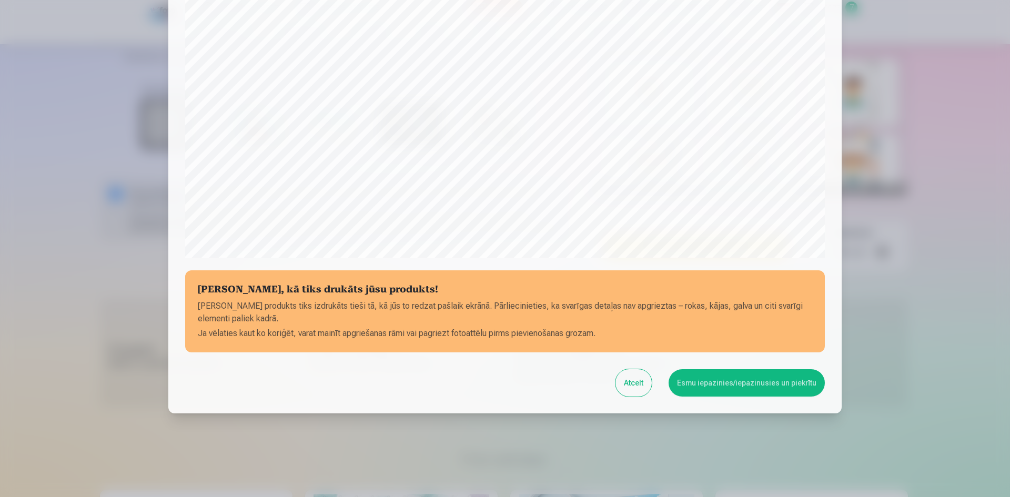
scroll to position [260, 0]
click at [771, 377] on button "Esmu iepazinies/iepazinusies un piekrītu" at bounding box center [747, 382] width 156 height 27
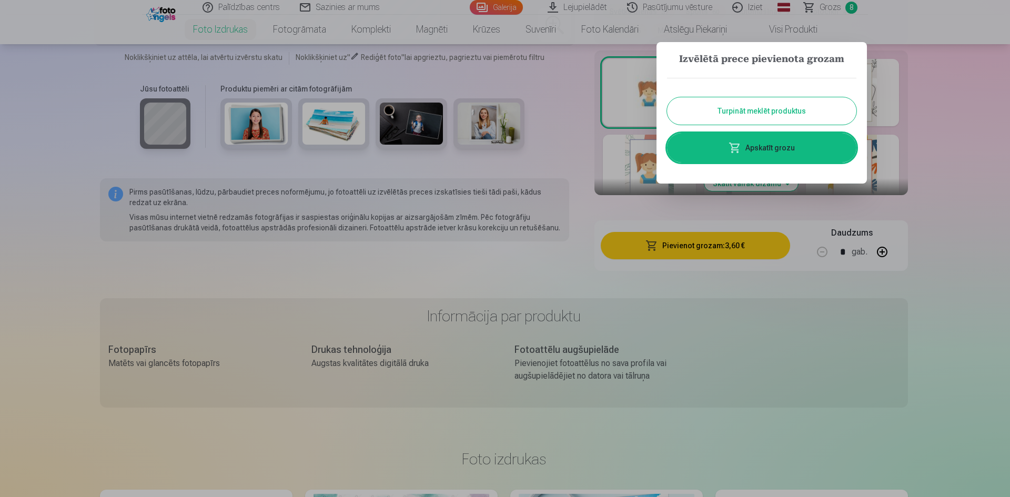
click at [755, 153] on link "Apskatīt grozu" at bounding box center [761, 147] width 189 height 29
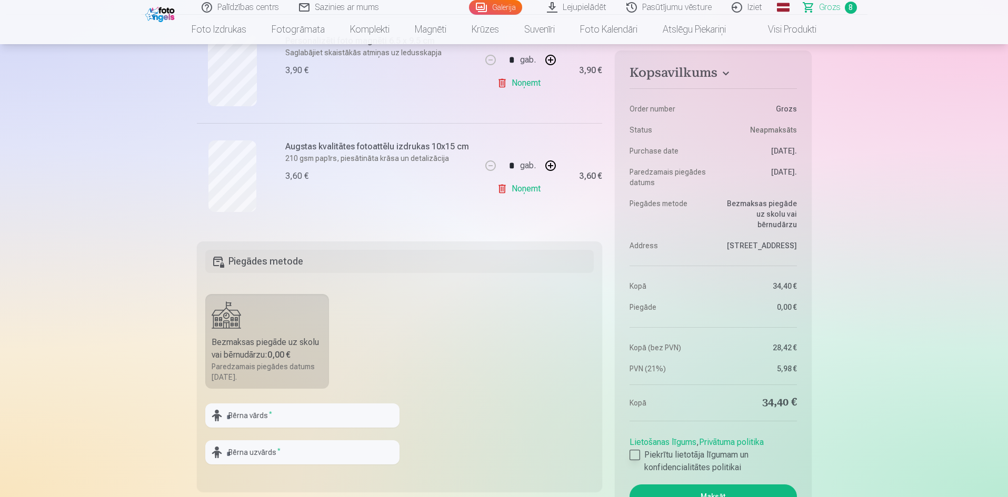
scroll to position [894, 0]
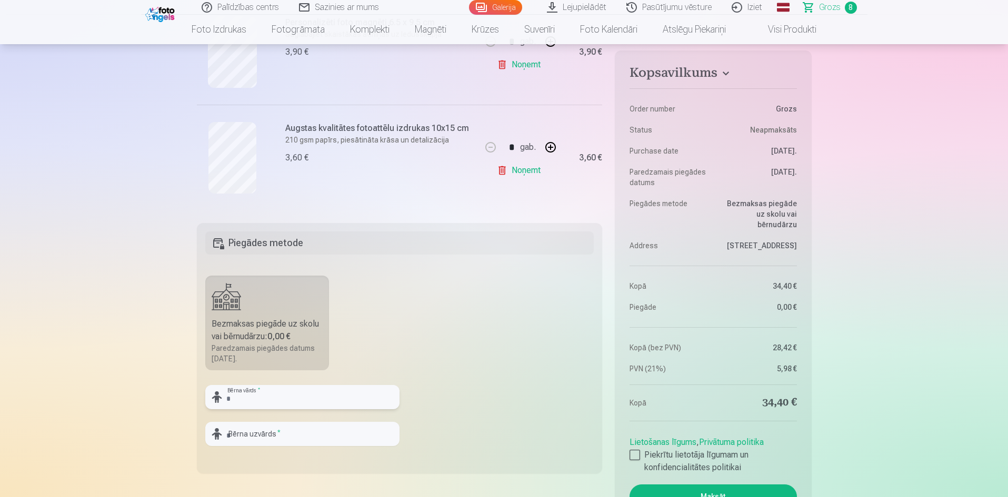
click at [287, 399] on input "text" at bounding box center [302, 397] width 194 height 24
type input "*******"
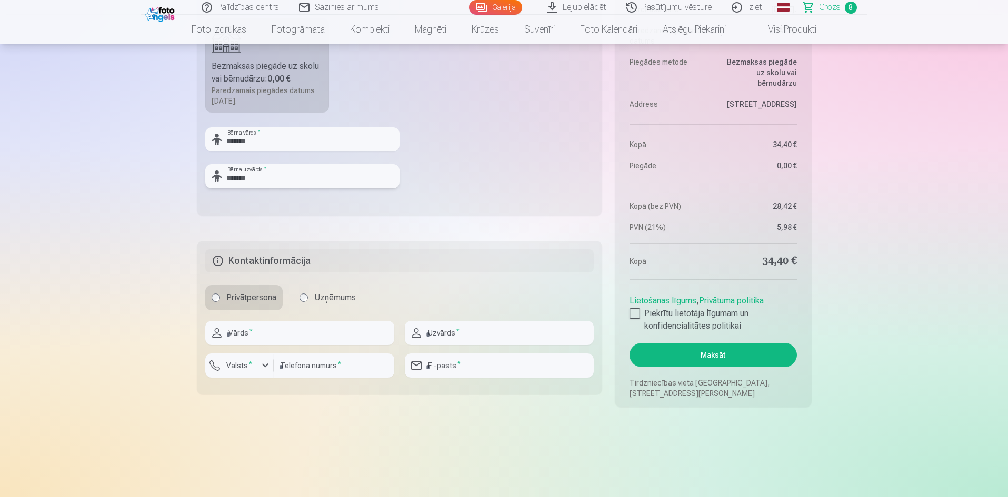
scroll to position [1052, 0]
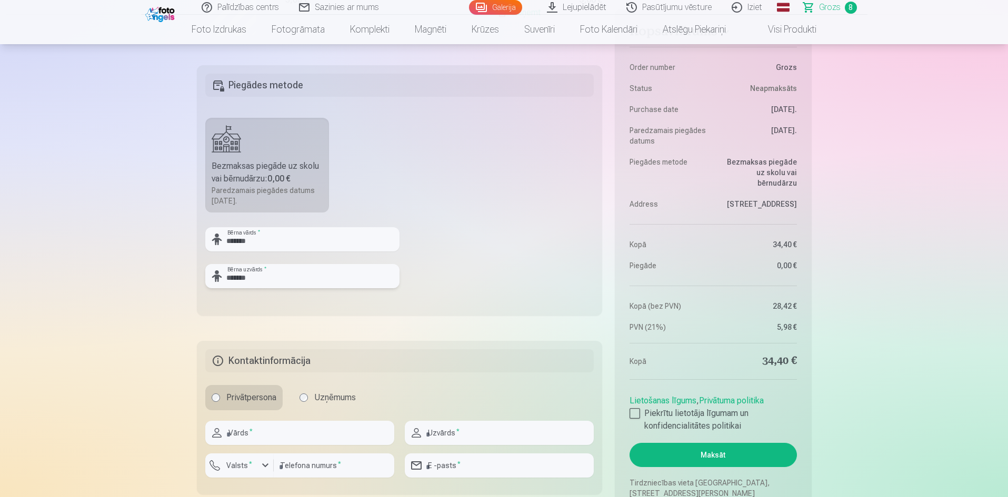
type input "*******"
click at [258, 437] on input "text" at bounding box center [299, 433] width 189 height 24
type input "****"
type input "******"
click at [265, 468] on div "button" at bounding box center [265, 465] width 13 height 13
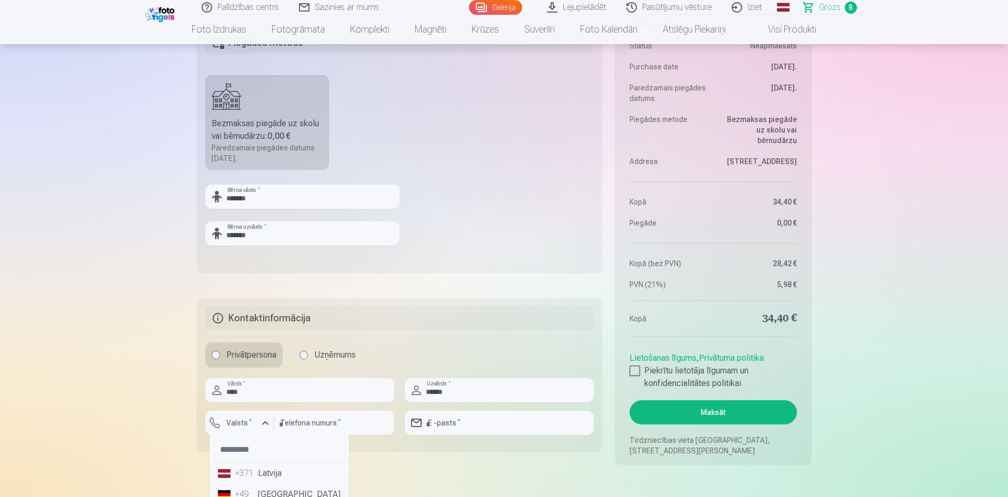
scroll to position [1111, 0]
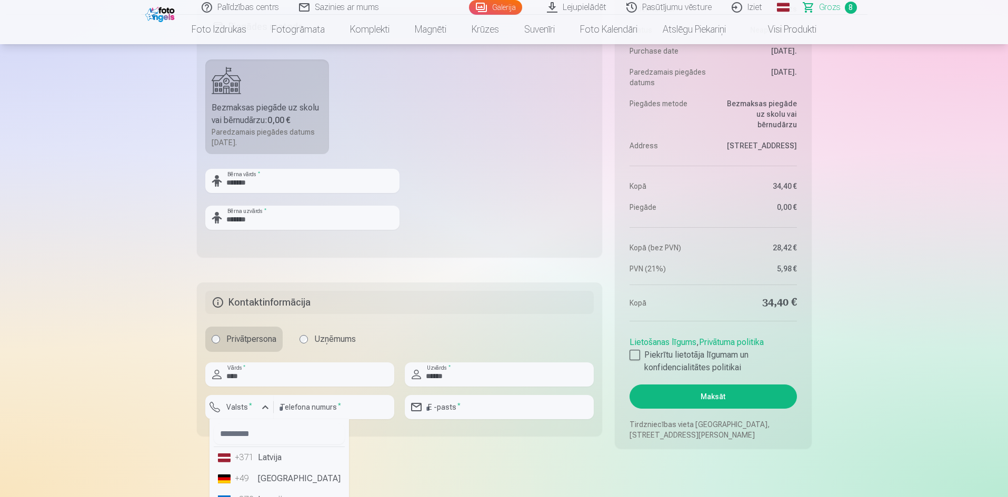
click at [270, 463] on li "+371 Latvija" at bounding box center [279, 457] width 131 height 21
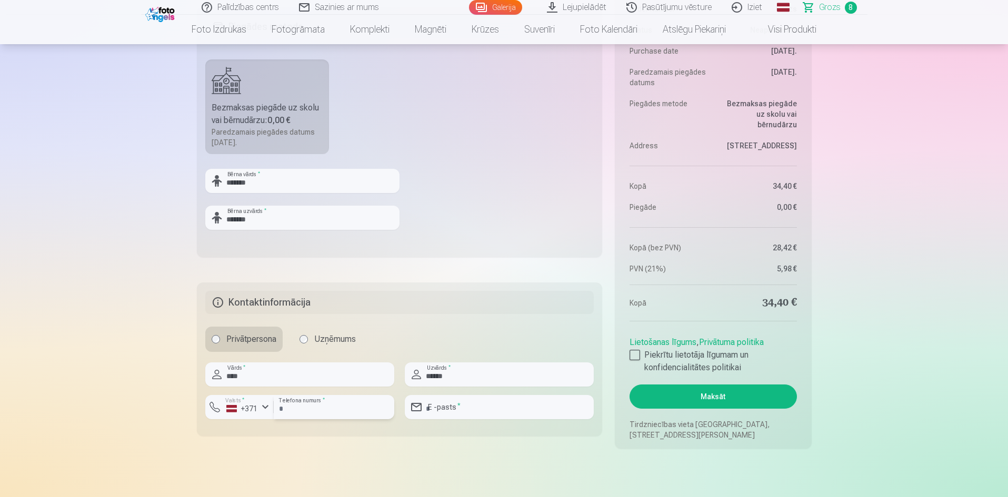
click at [313, 407] on input "number" at bounding box center [334, 407] width 120 height 24
type input "********"
click at [450, 402] on input "email" at bounding box center [499, 407] width 189 height 24
type input "**********"
click at [636, 359] on div at bounding box center [634, 355] width 11 height 11
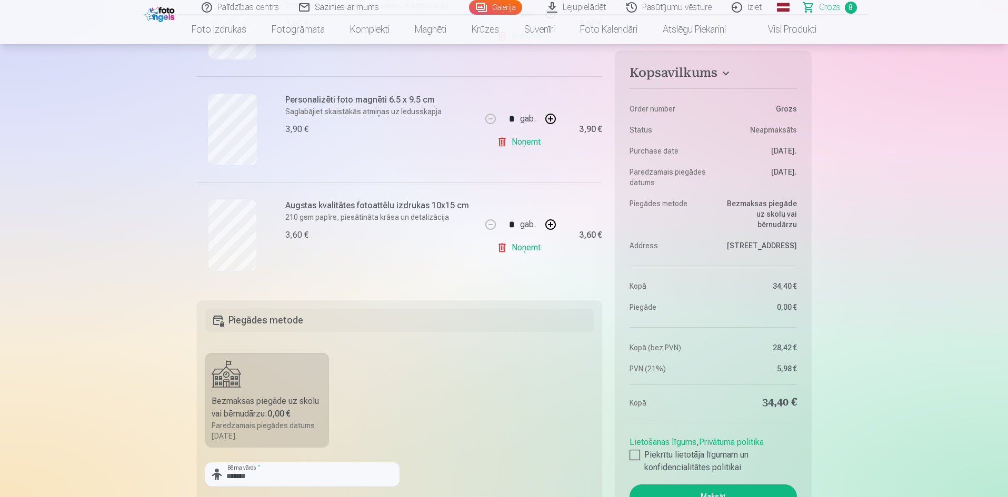
scroll to position [742, 0]
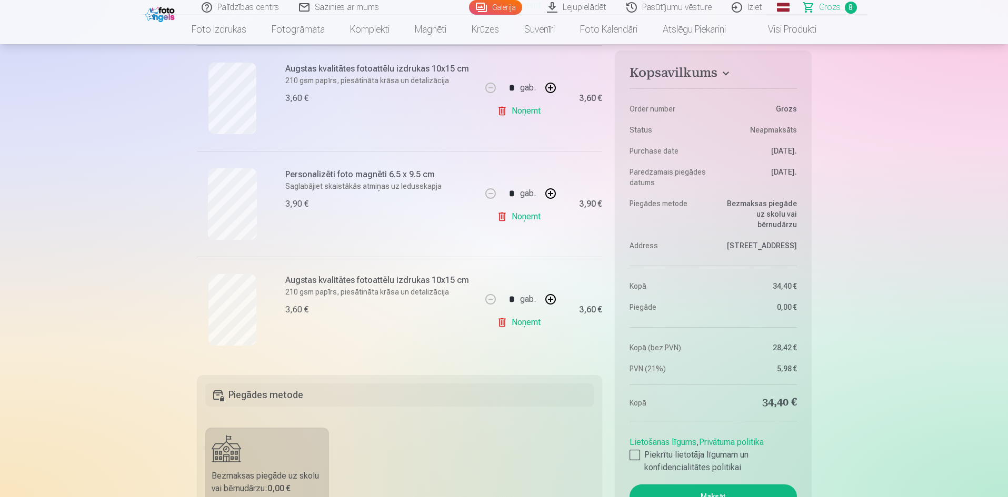
click at [522, 219] on link "Noņemt" at bounding box center [521, 216] width 48 height 21
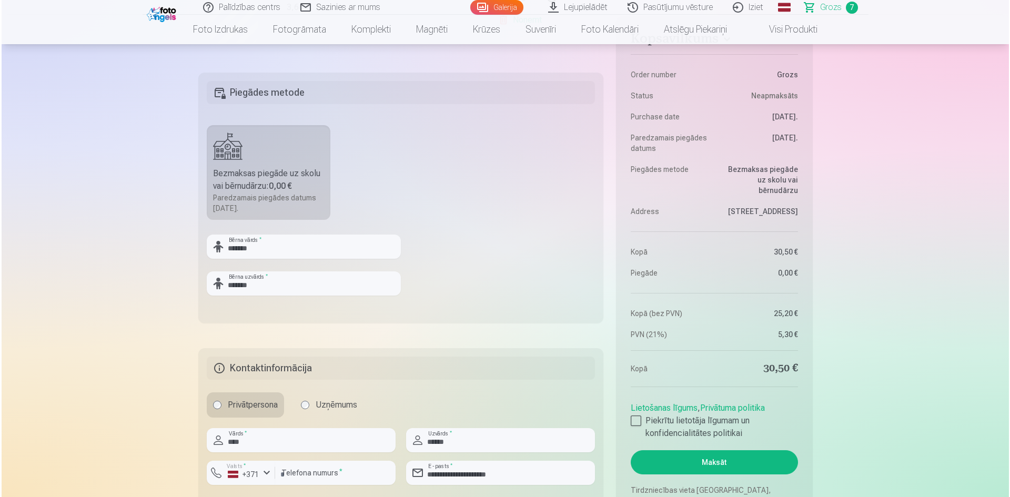
scroll to position [1000, 0]
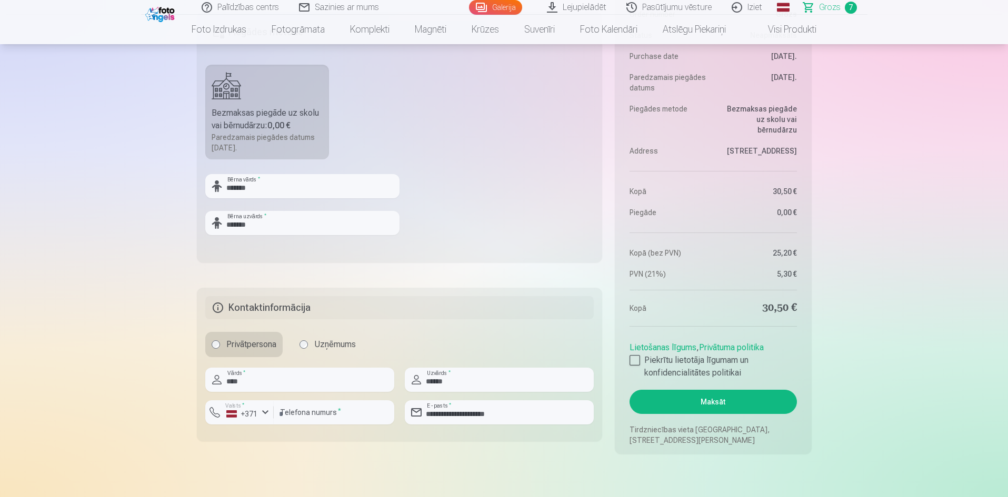
click at [705, 405] on button "Maksāt" at bounding box center [712, 402] width 167 height 24
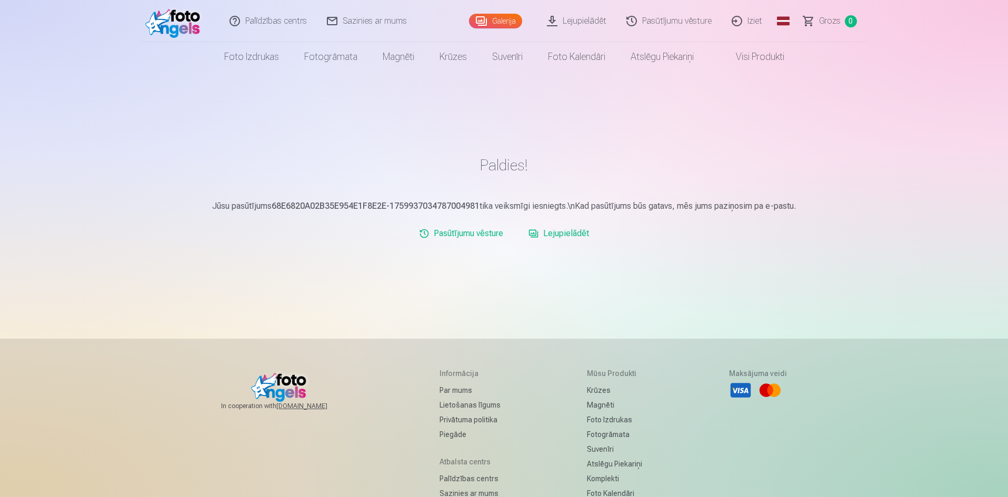
click at [542, 230] on link "Lejupielādēt" at bounding box center [558, 233] width 69 height 21
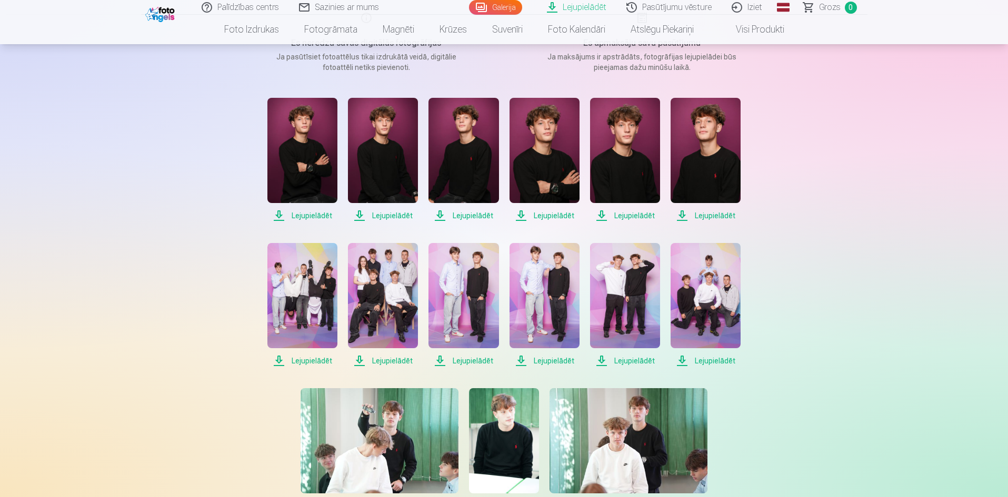
scroll to position [105, 0]
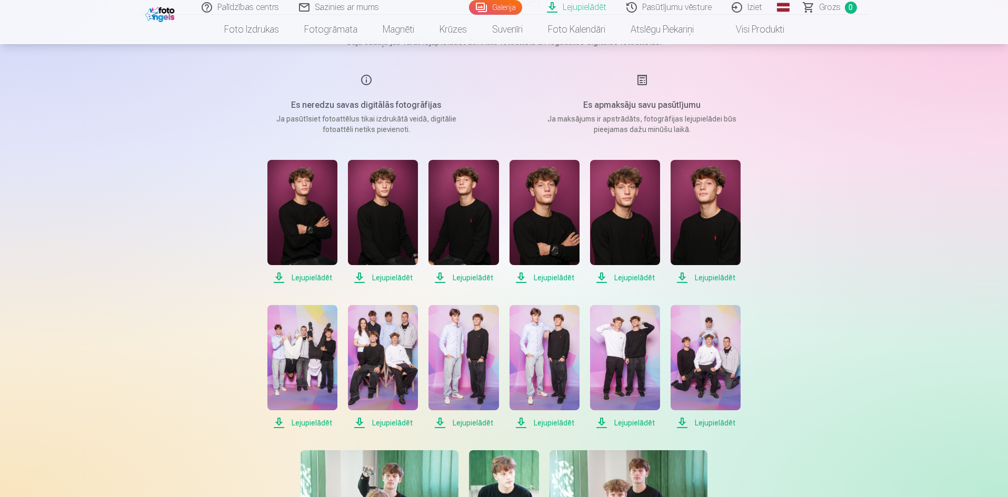
click at [277, 274] on span "Lejupielādēt" at bounding box center [302, 277] width 70 height 13
click at [362, 273] on span "Lejupielādēt" at bounding box center [383, 277] width 70 height 13
click at [439, 278] on span "Lejupielādēt" at bounding box center [463, 277] width 70 height 13
click at [521, 277] on span "Lejupielādēt" at bounding box center [544, 277] width 70 height 13
click at [600, 277] on span "Lejupielādēt" at bounding box center [625, 277] width 70 height 13
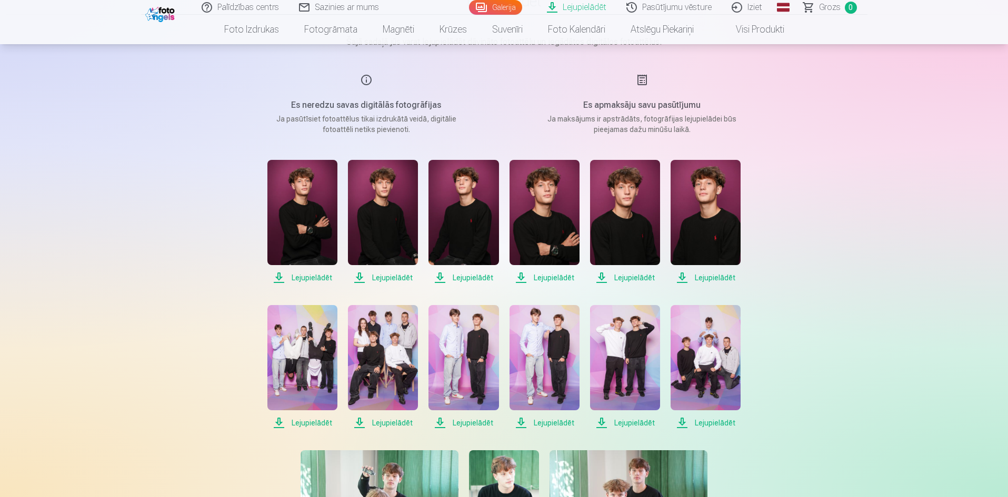
click at [680, 278] on span "Lejupielādēt" at bounding box center [705, 277] width 70 height 13
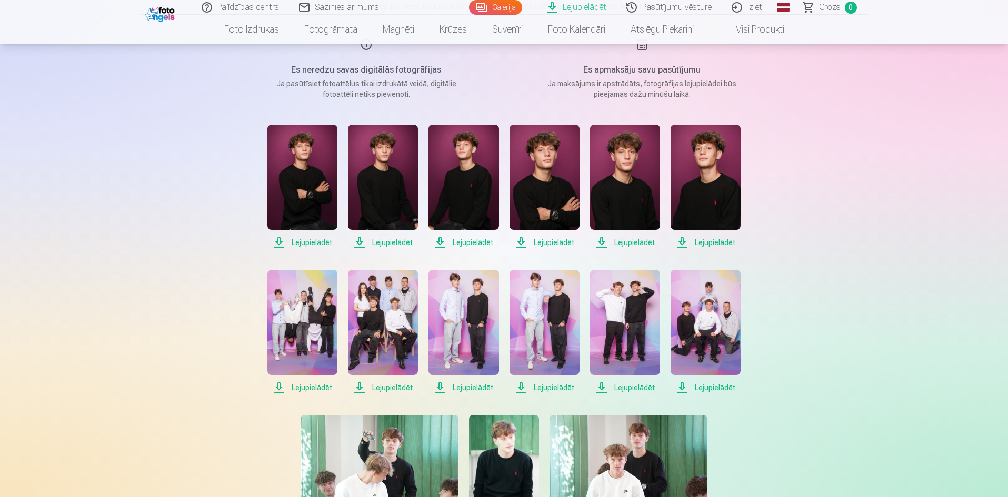
scroll to position [158, 0]
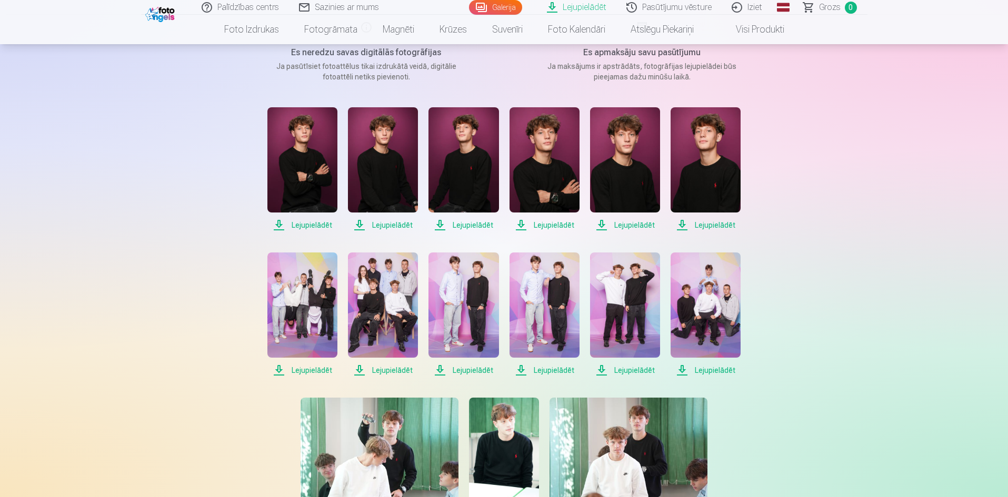
click at [278, 369] on span "Lejupielādēt" at bounding box center [302, 370] width 70 height 13
click at [358, 369] on span "Lejupielādēt" at bounding box center [383, 370] width 70 height 13
click at [438, 371] on span "Lejupielādēt" at bounding box center [463, 370] width 70 height 13
click at [519, 366] on span "Lejupielādēt" at bounding box center [544, 370] width 70 height 13
click at [602, 368] on span "Lejupielādēt" at bounding box center [625, 370] width 70 height 13
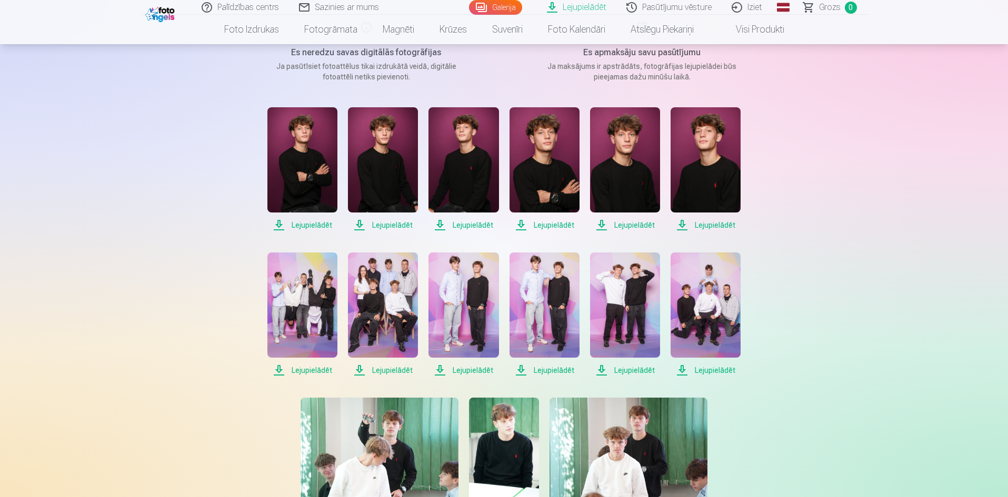
click at [681, 368] on span "Lejupielādēt" at bounding box center [705, 370] width 70 height 13
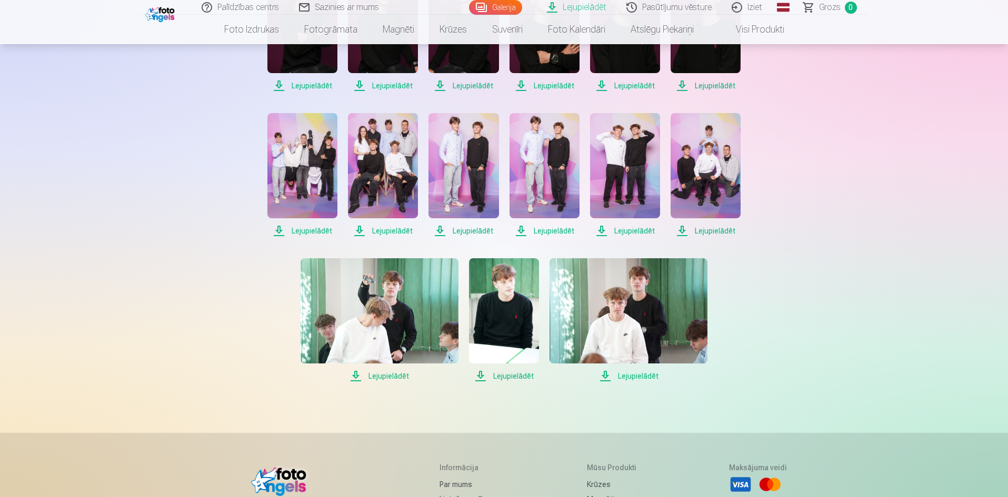
scroll to position [316, 0]
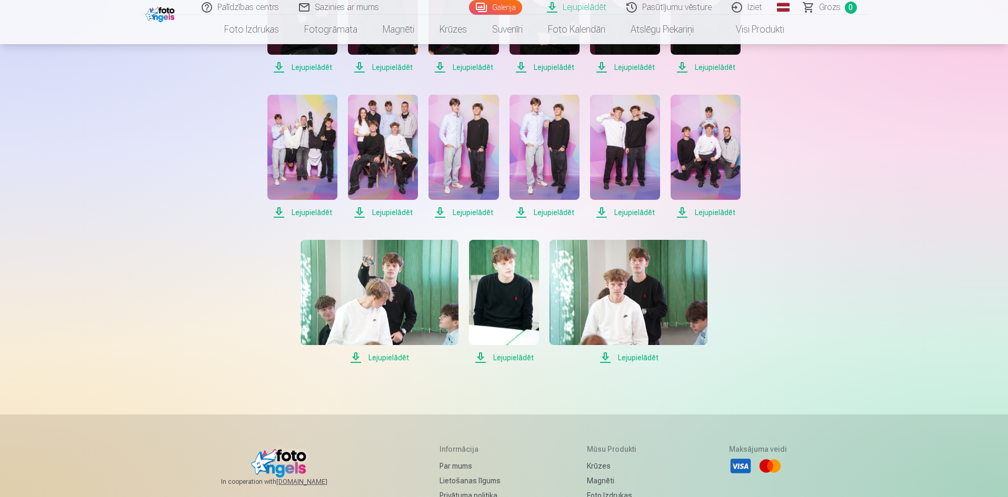
click at [354, 361] on span "Lejupielādēt" at bounding box center [379, 357] width 158 height 13
click at [480, 355] on span "Lejupielādēt" at bounding box center [504, 357] width 70 height 13
click at [603, 355] on span "Lejupielādēt" at bounding box center [628, 357] width 158 height 13
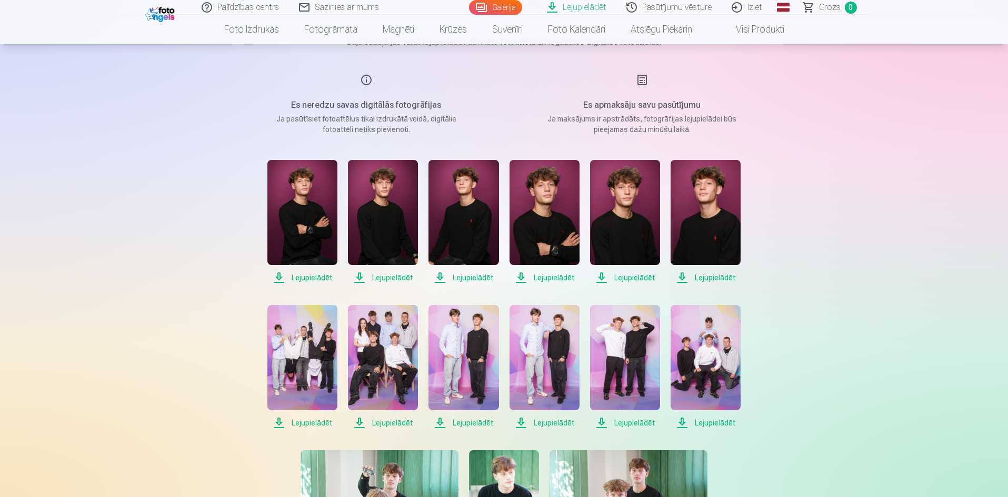
scroll to position [0, 0]
